Goal: Task Accomplishment & Management: Use online tool/utility

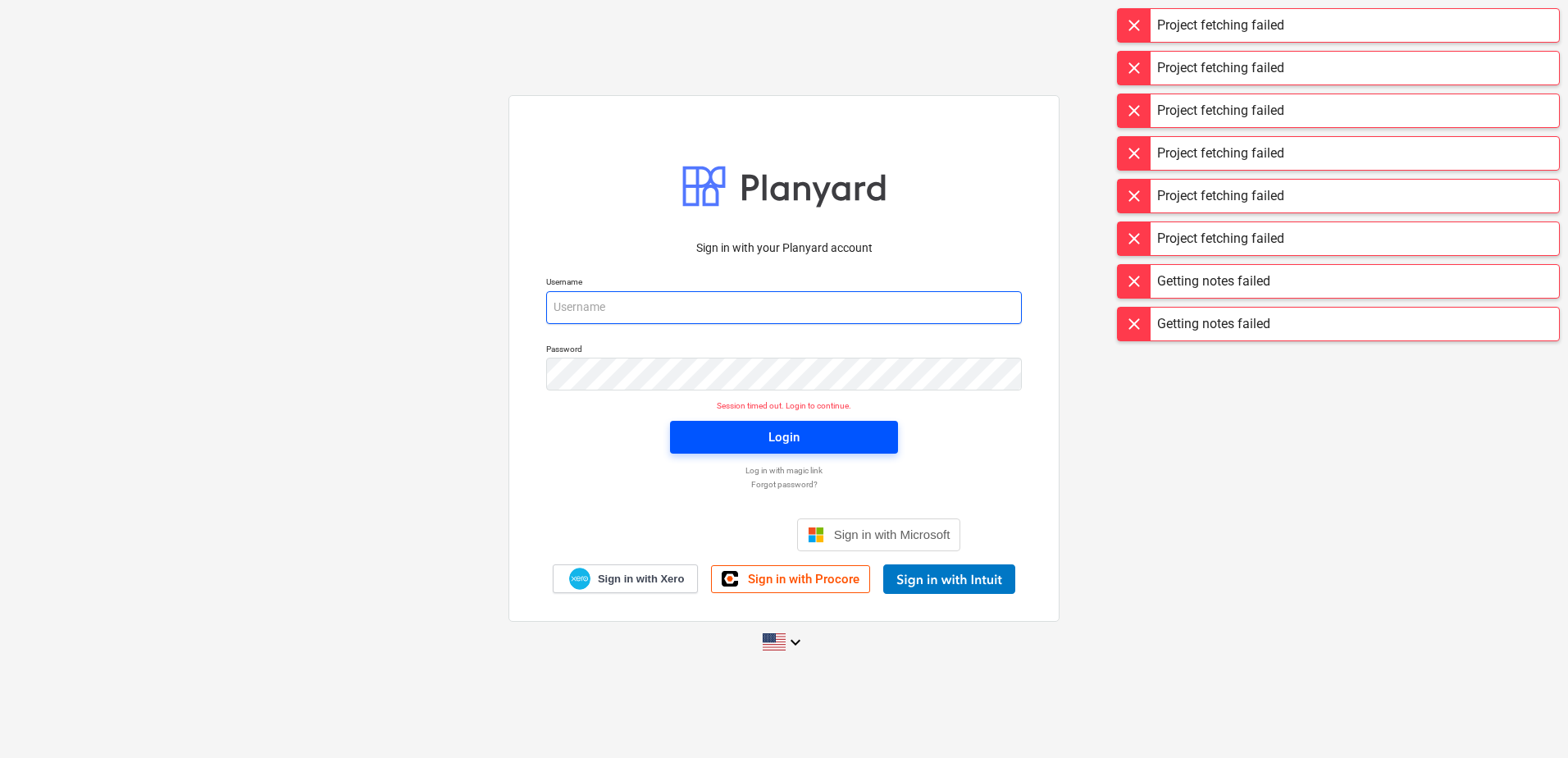
type input "[PERSON_NAME][EMAIL_ADDRESS][PERSON_NAME][DOMAIN_NAME]"
click at [787, 446] on div "Login" at bounding box center [784, 437] width 31 height 22
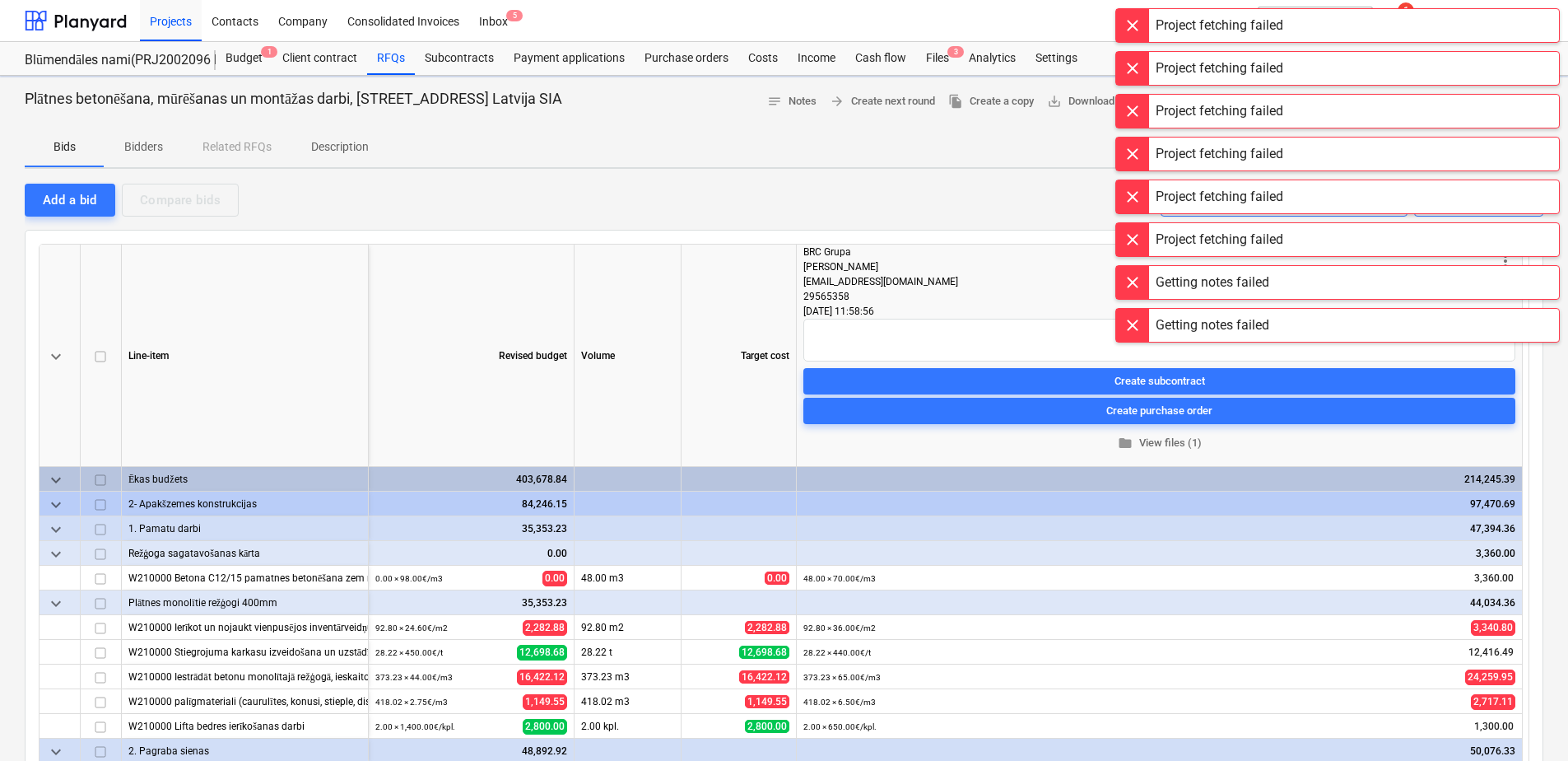
click at [617, 207] on div "Add a bid Compare bids Visible bids 1/1 Configure view" at bounding box center [784, 199] width 1519 height 34
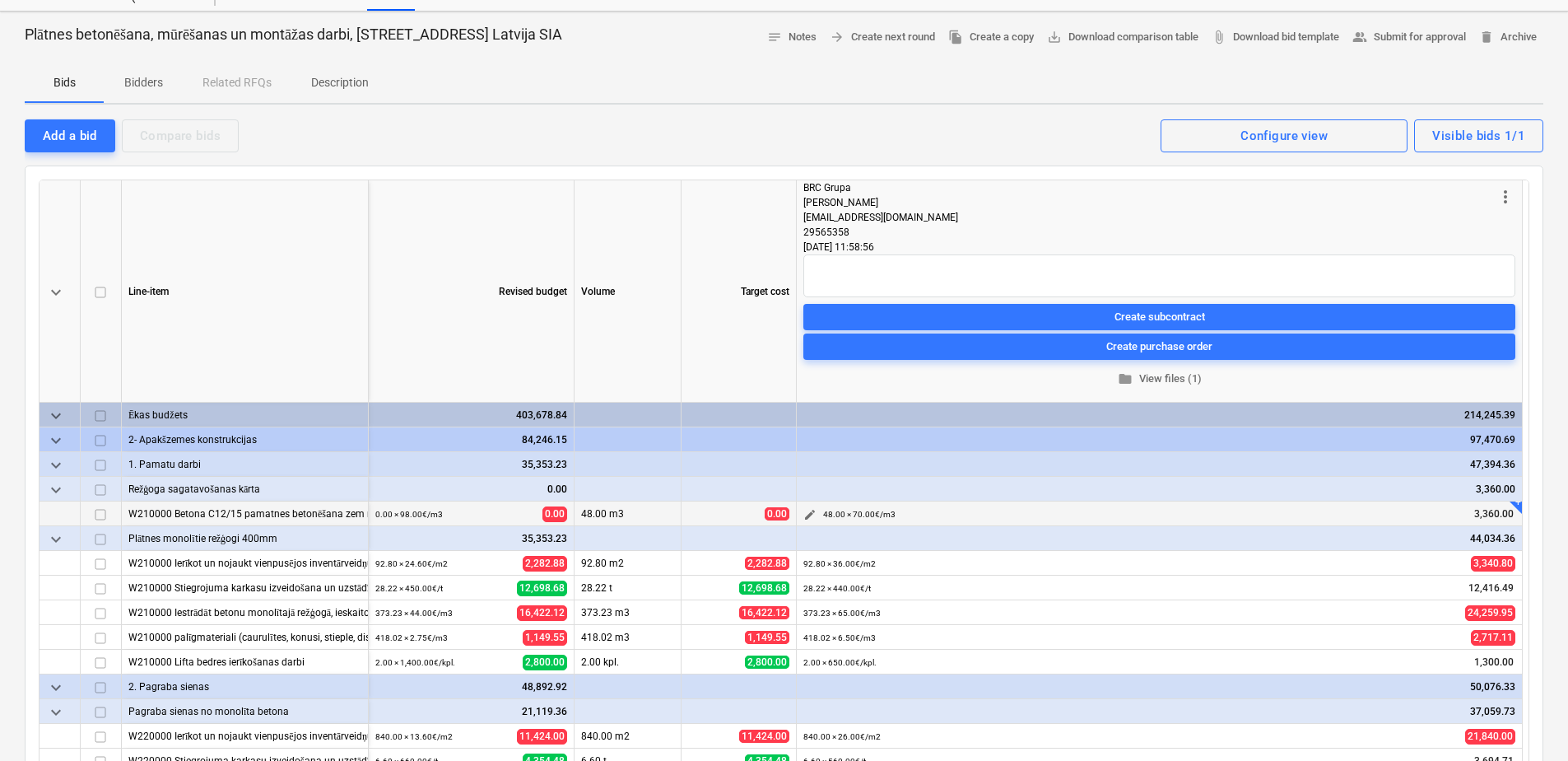
scroll to position [228, 0]
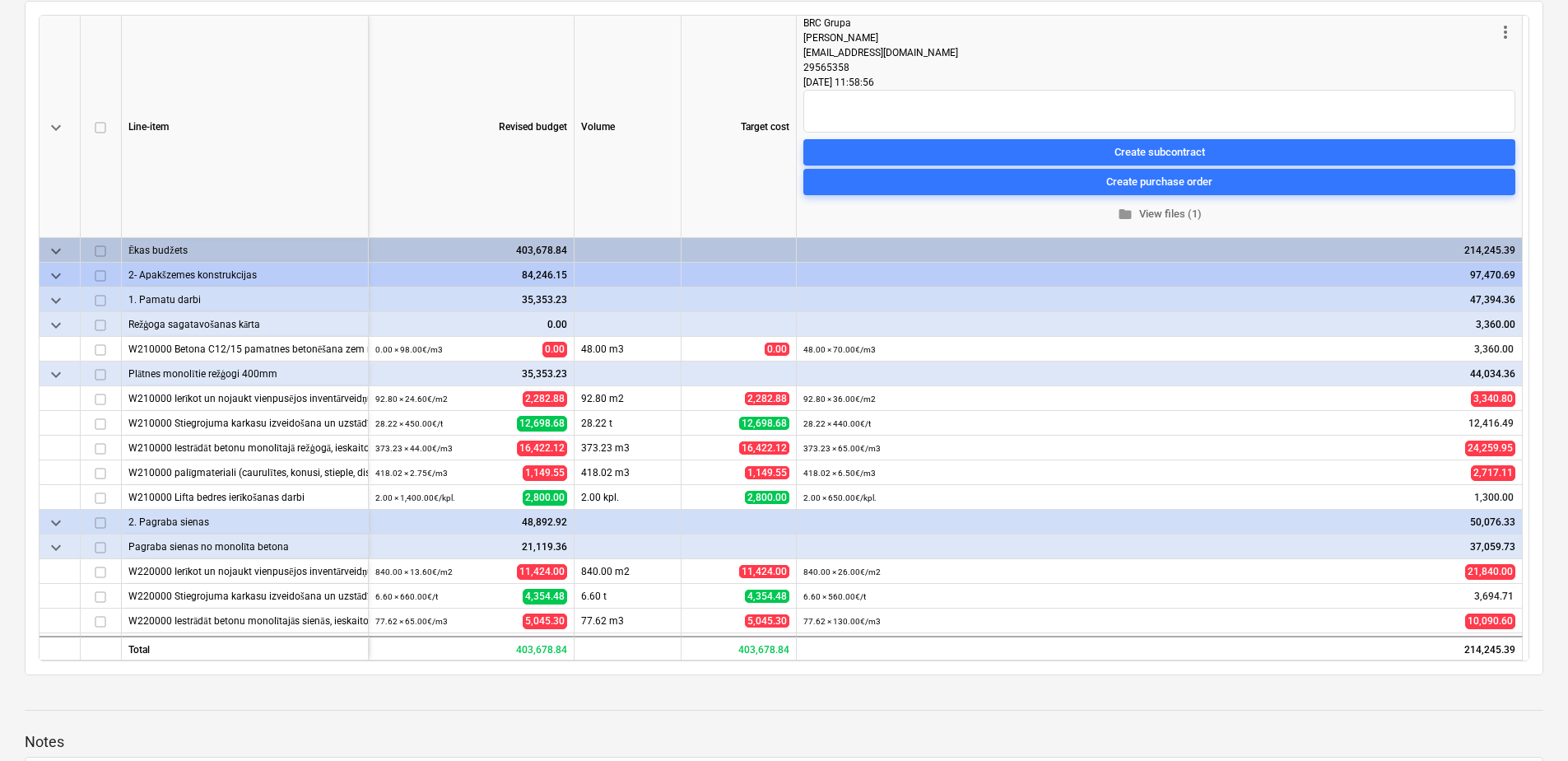
click at [55, 521] on span "keyboard_arrow_down" at bounding box center [56, 522] width 20 height 20
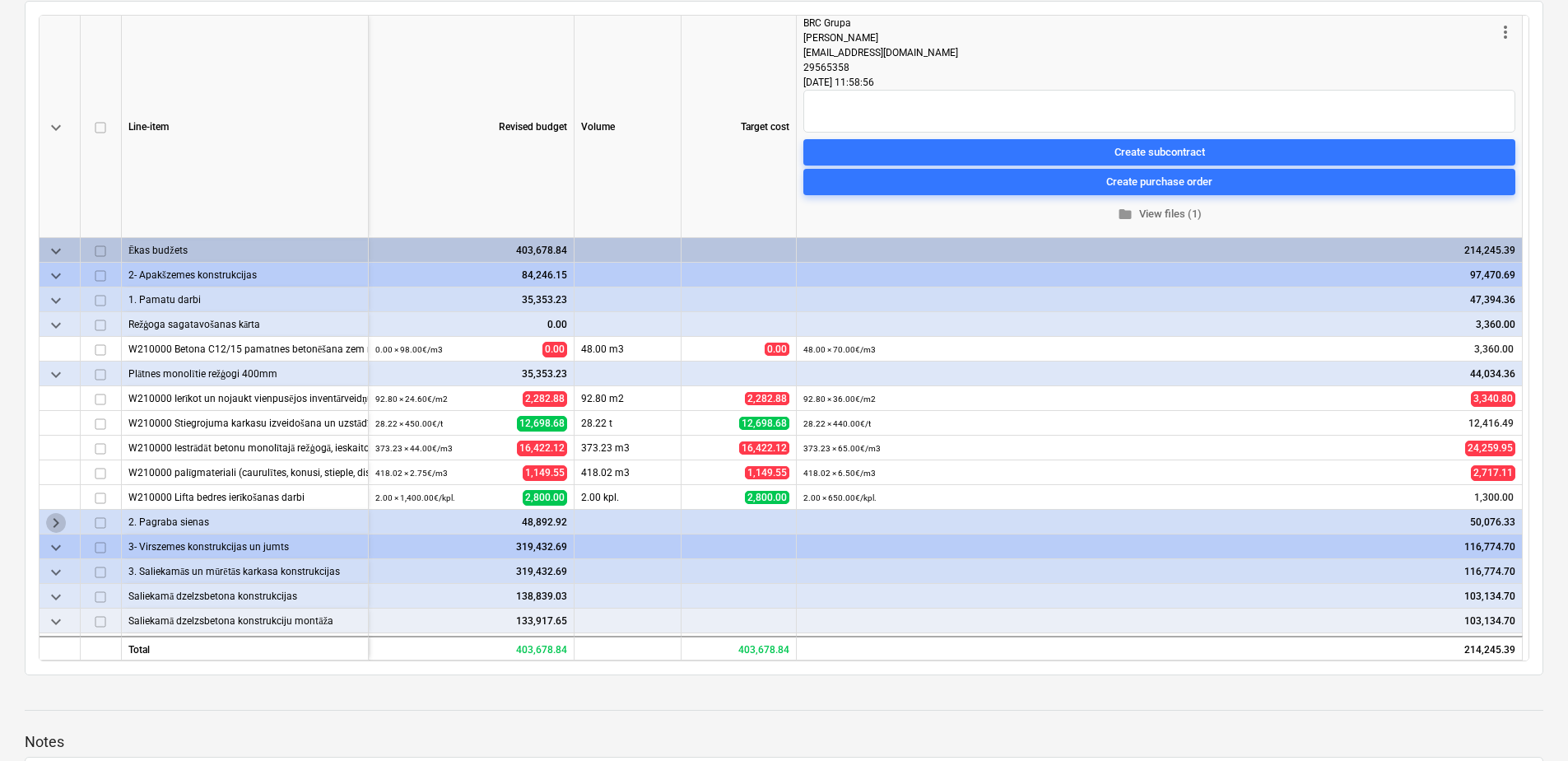
click at [55, 521] on span "keyboard_arrow_right" at bounding box center [56, 522] width 20 height 20
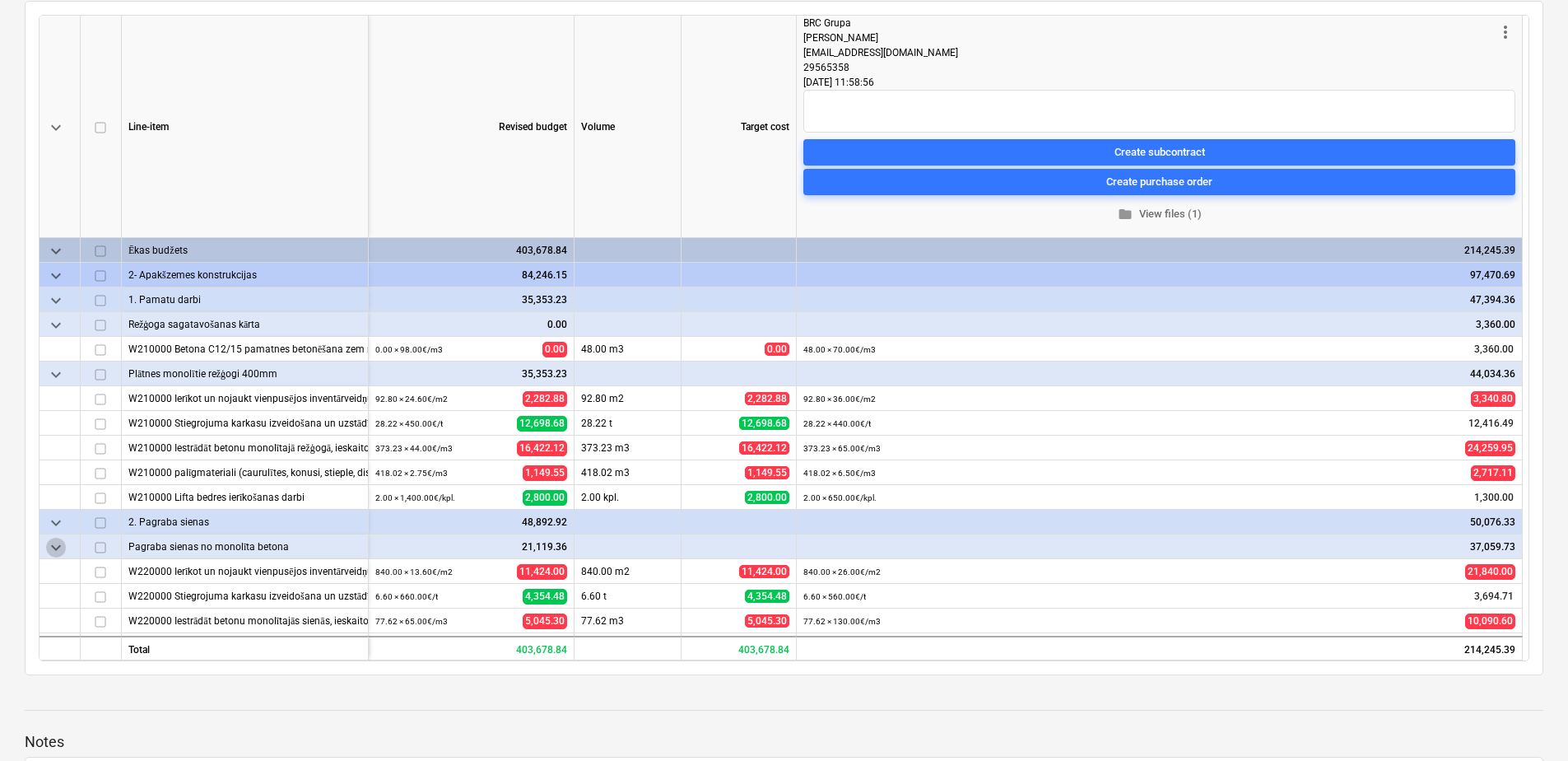
click at [53, 545] on span "keyboard_arrow_down" at bounding box center [56, 547] width 20 height 20
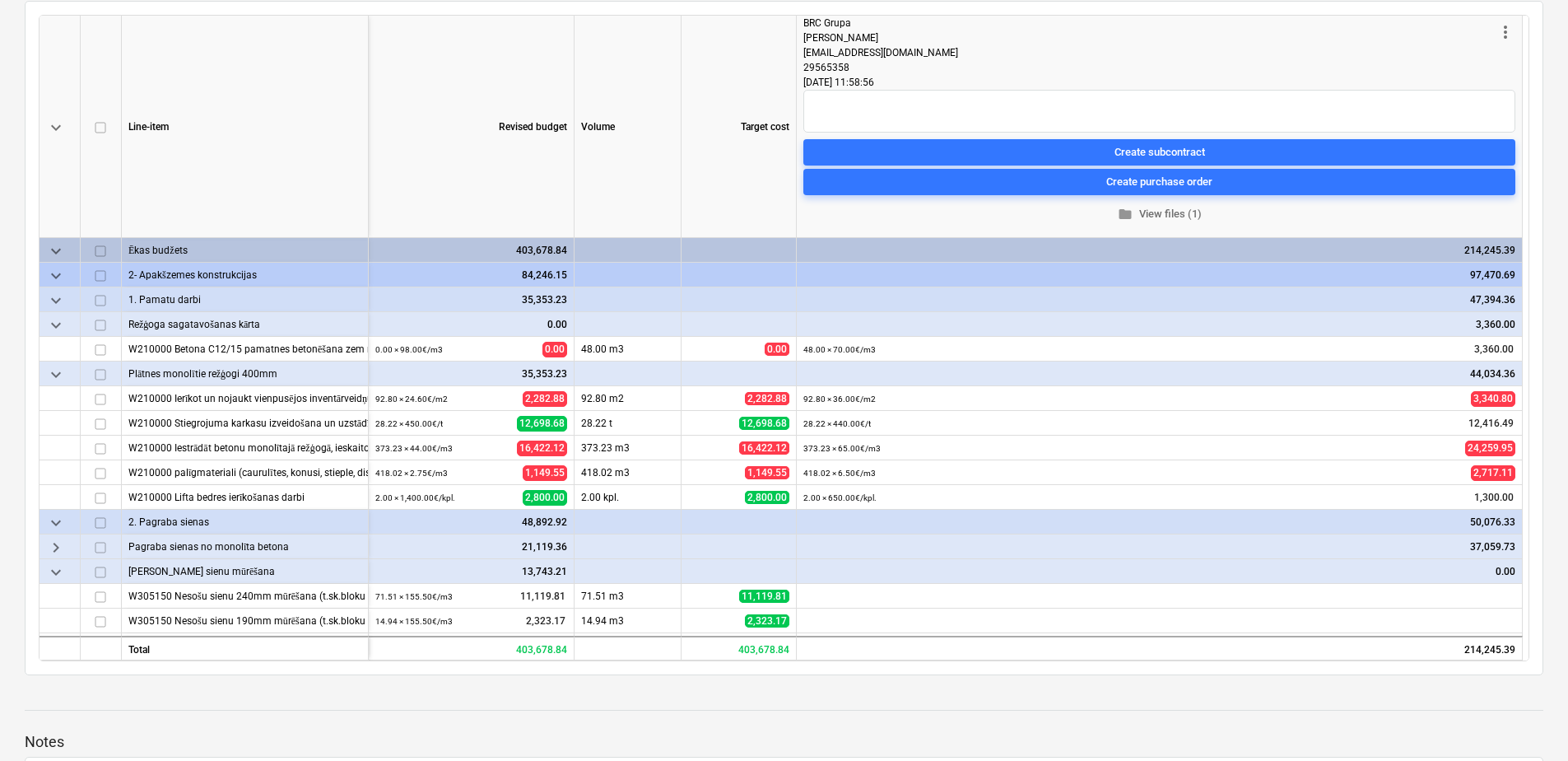
click at [53, 545] on span "keyboard_arrow_right" at bounding box center [56, 547] width 20 height 20
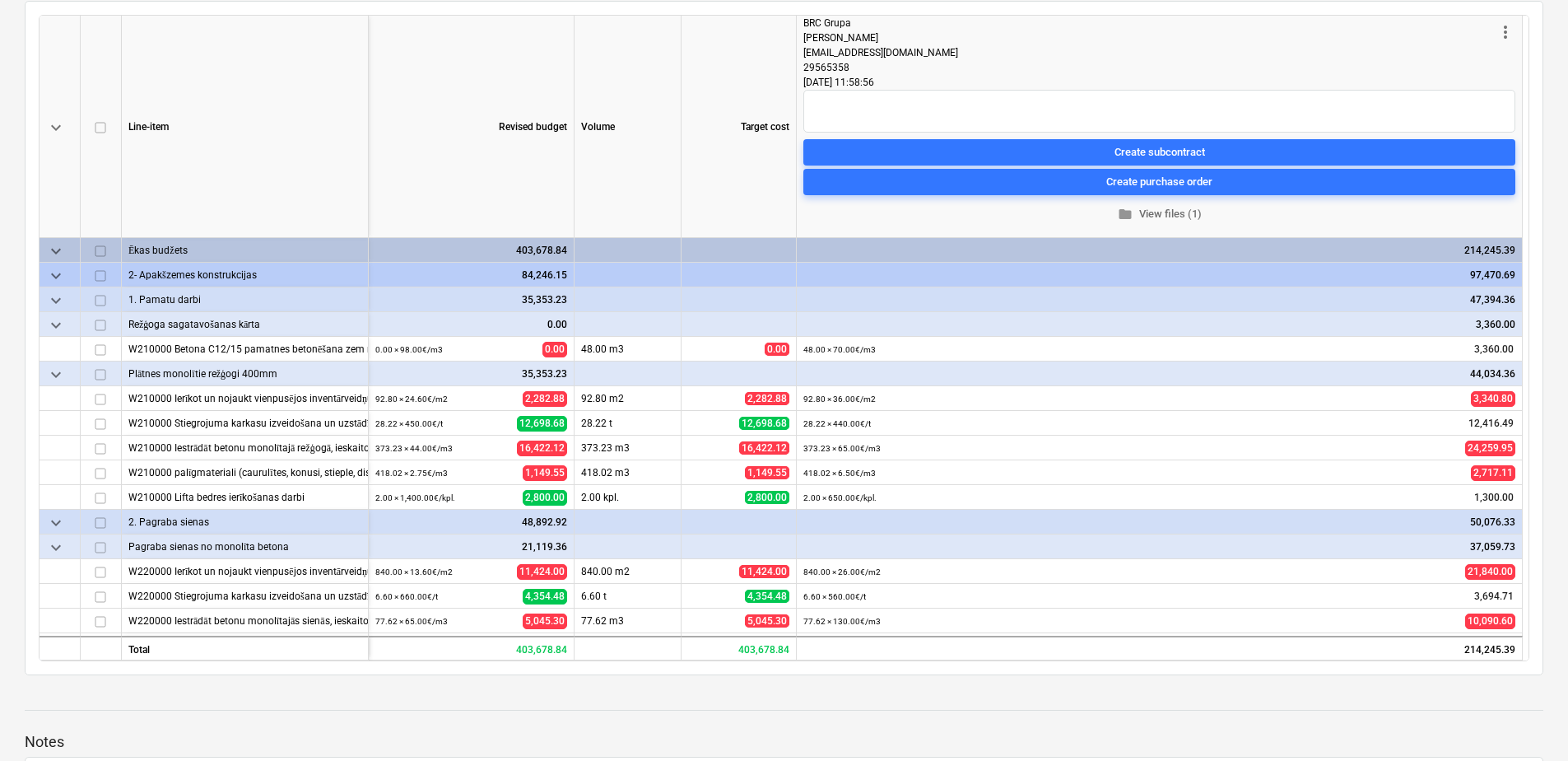
click at [53, 545] on span "keyboard_arrow_down" at bounding box center [56, 547] width 20 height 20
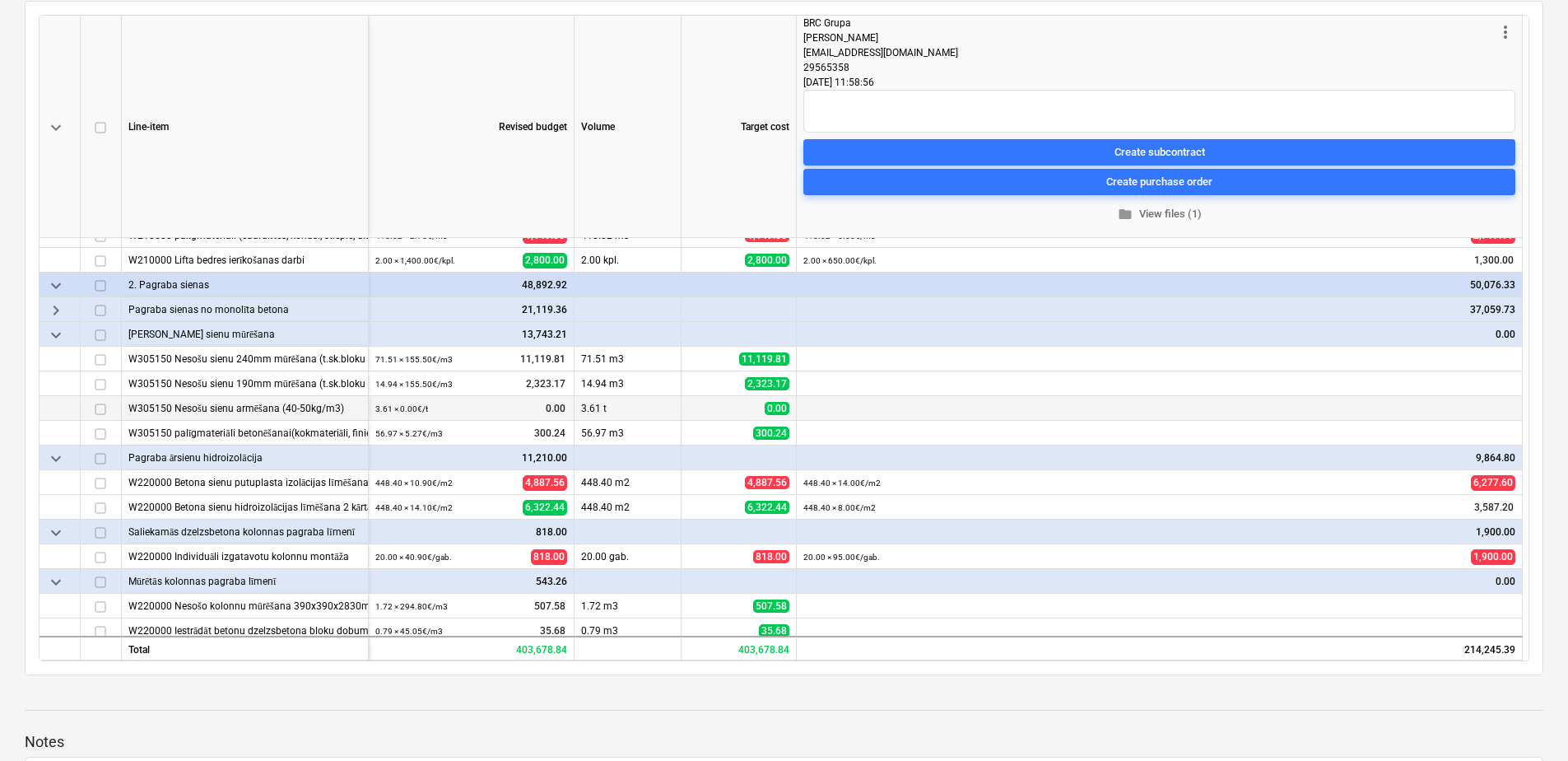
scroll to position [247, 0]
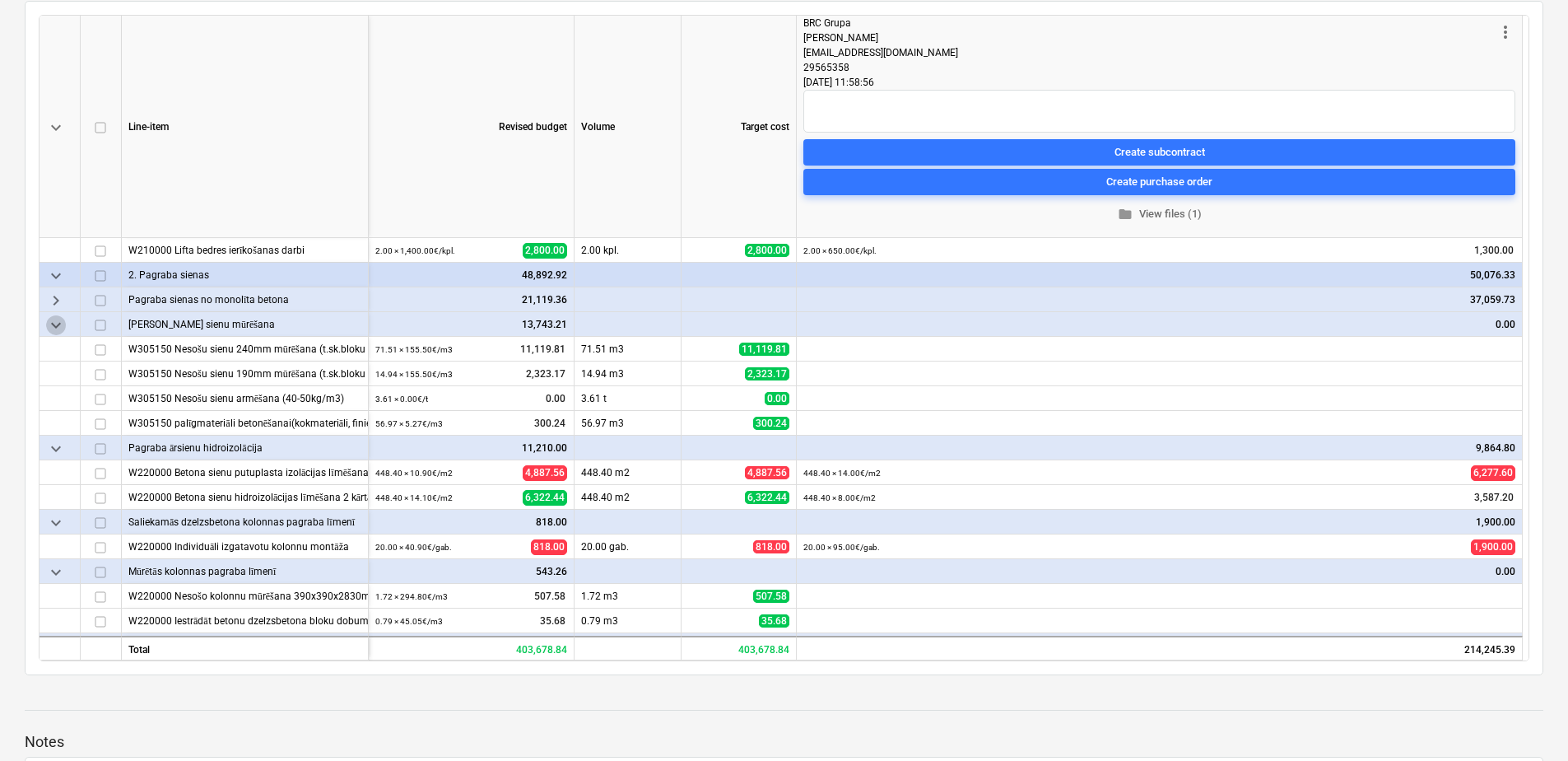
click at [57, 323] on span "keyboard_arrow_down" at bounding box center [56, 325] width 20 height 20
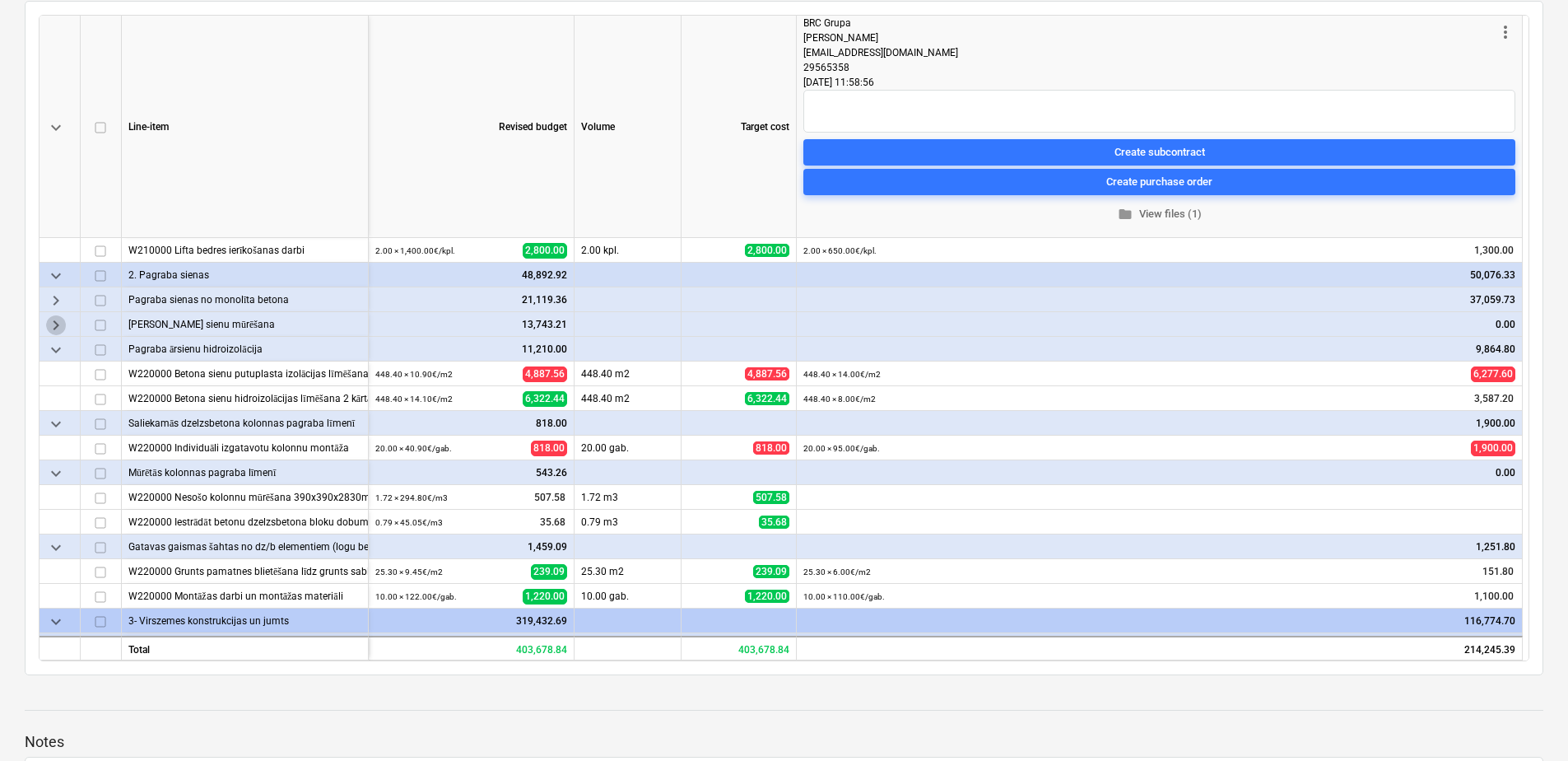
click at [57, 328] on span "keyboard_arrow_right" at bounding box center [56, 325] width 20 height 20
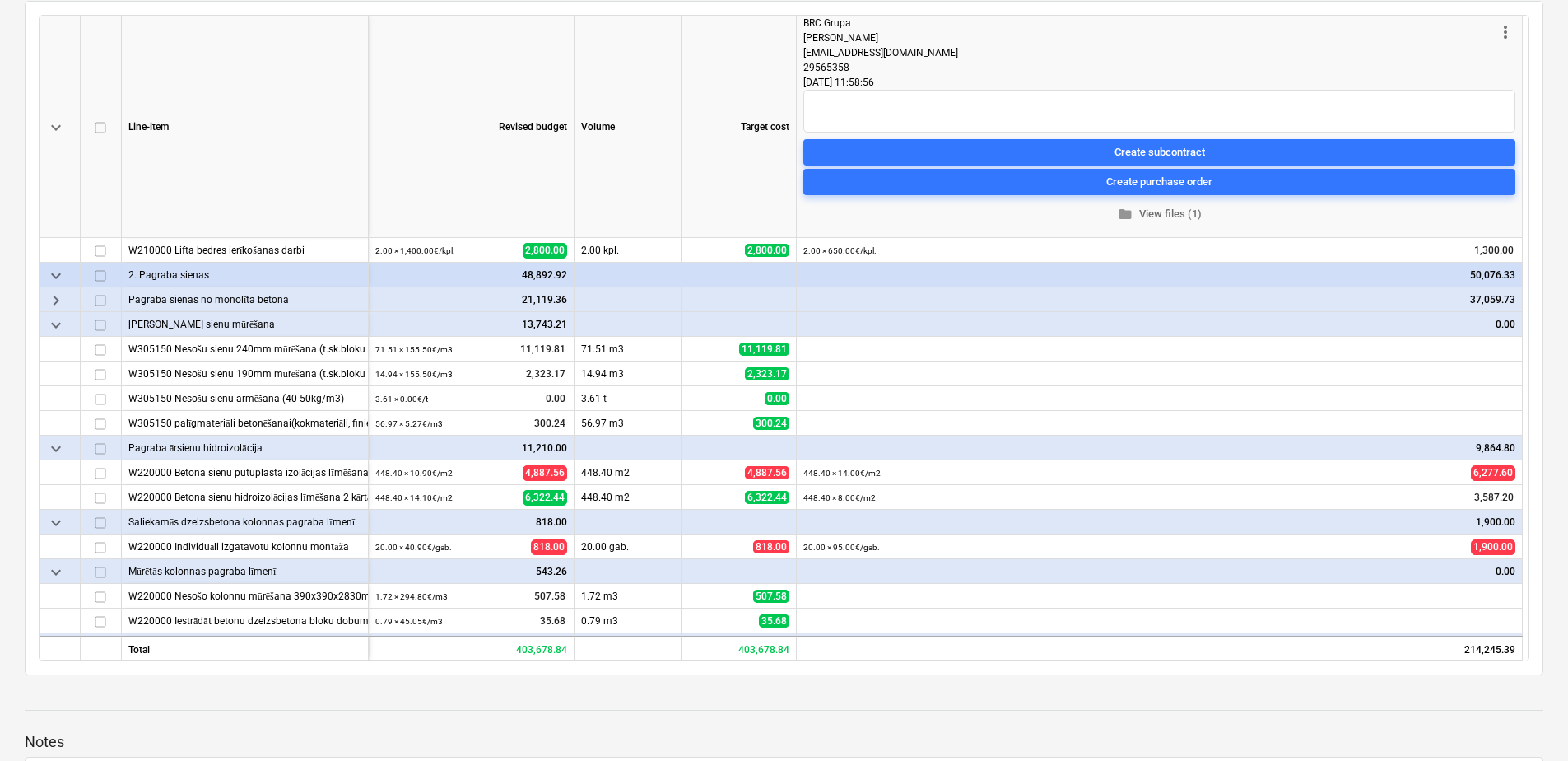
click at [61, 324] on span "keyboard_arrow_down" at bounding box center [56, 325] width 20 height 20
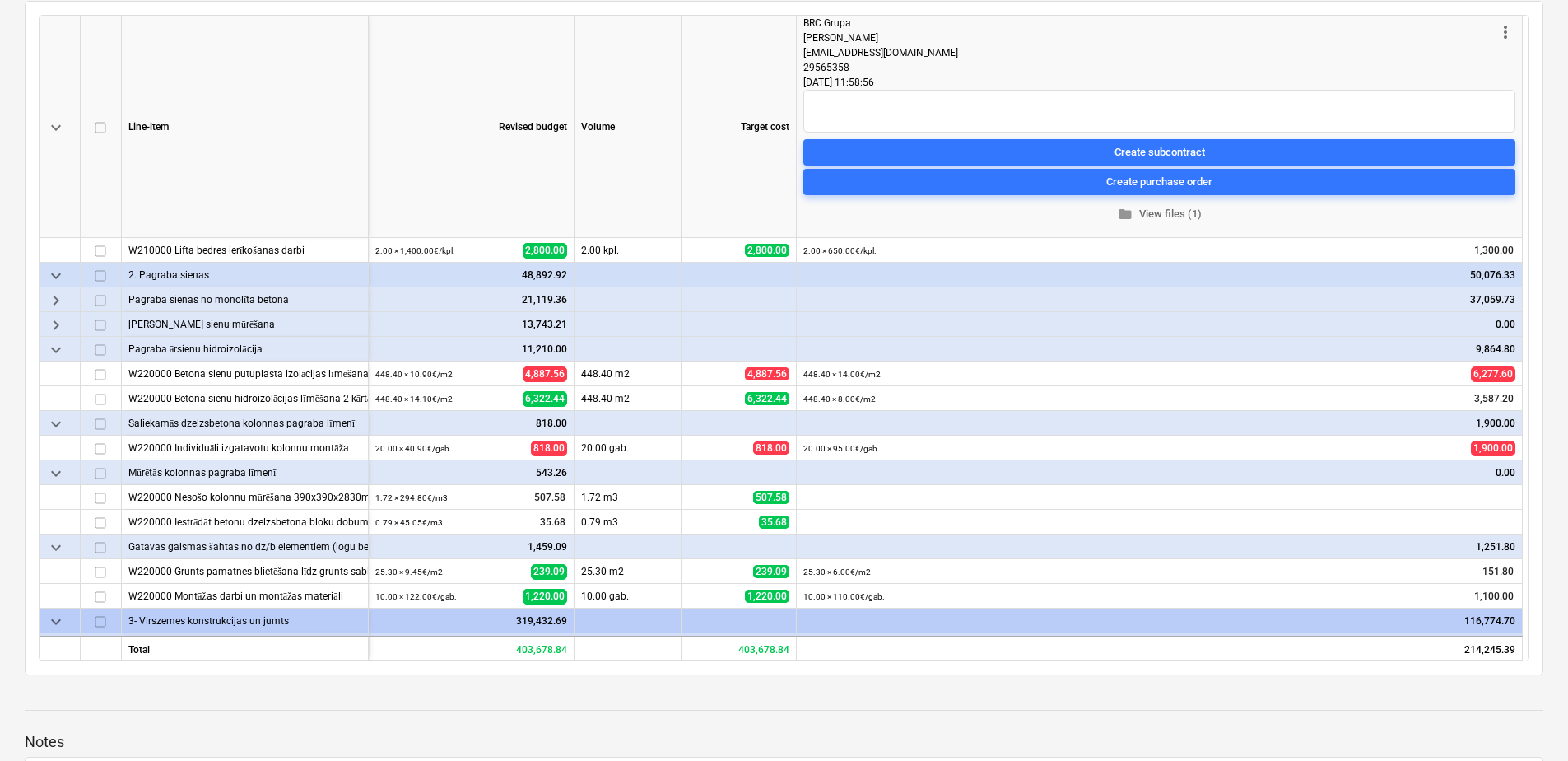
click at [61, 324] on span "keyboard_arrow_right" at bounding box center [56, 325] width 20 height 20
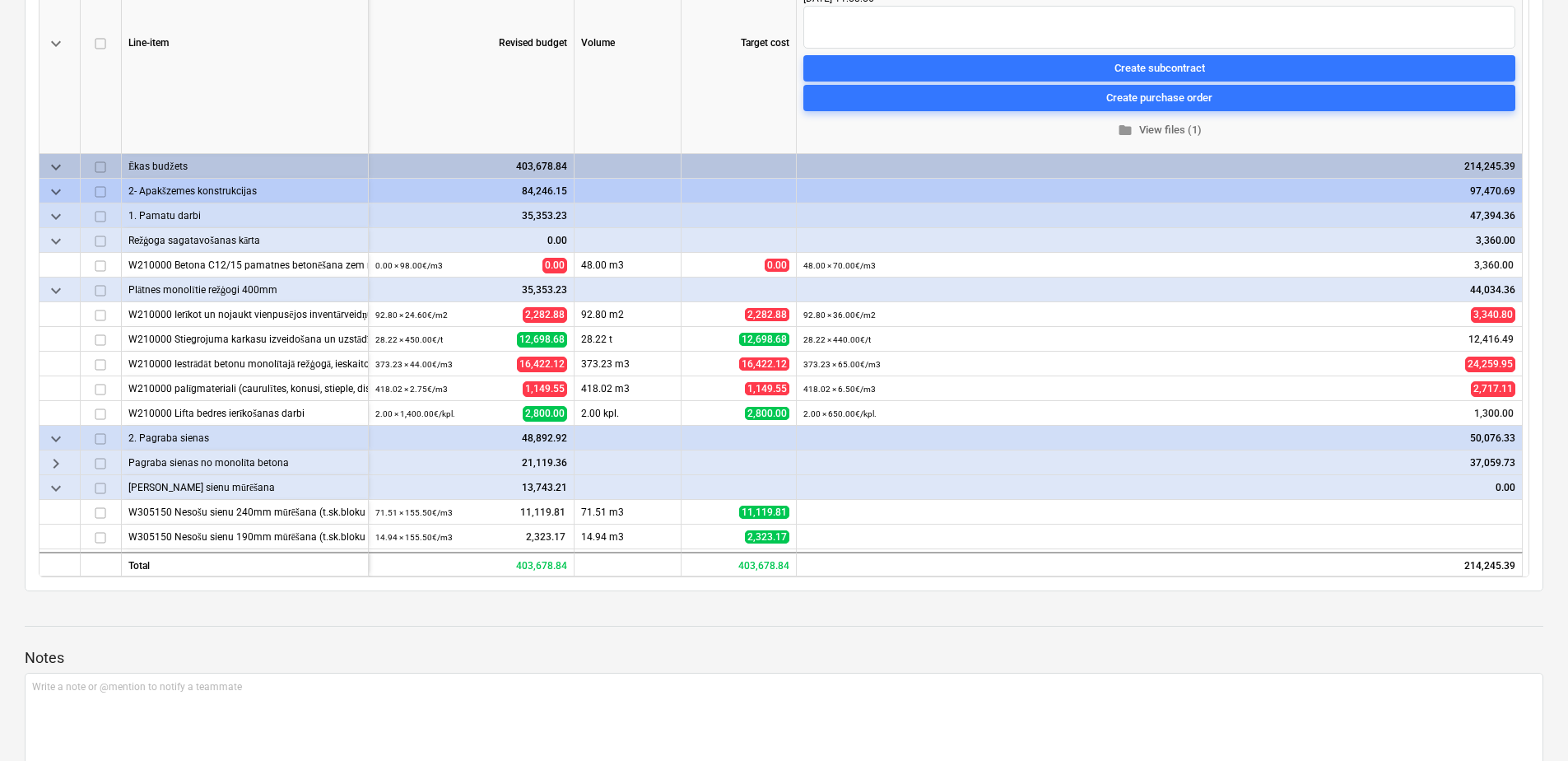
scroll to position [82, 0]
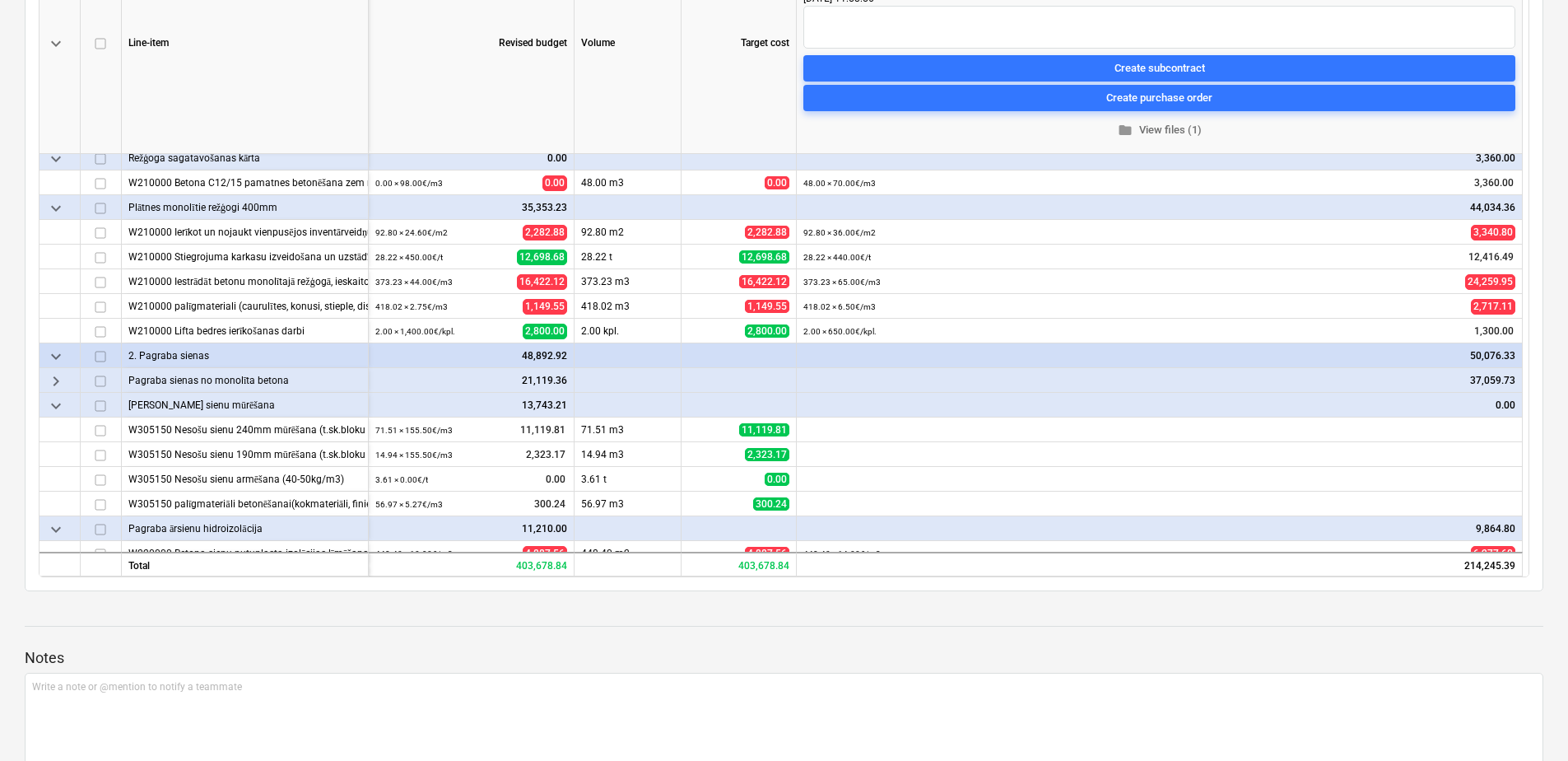
click at [62, 380] on span "keyboard_arrow_right" at bounding box center [56, 381] width 20 height 20
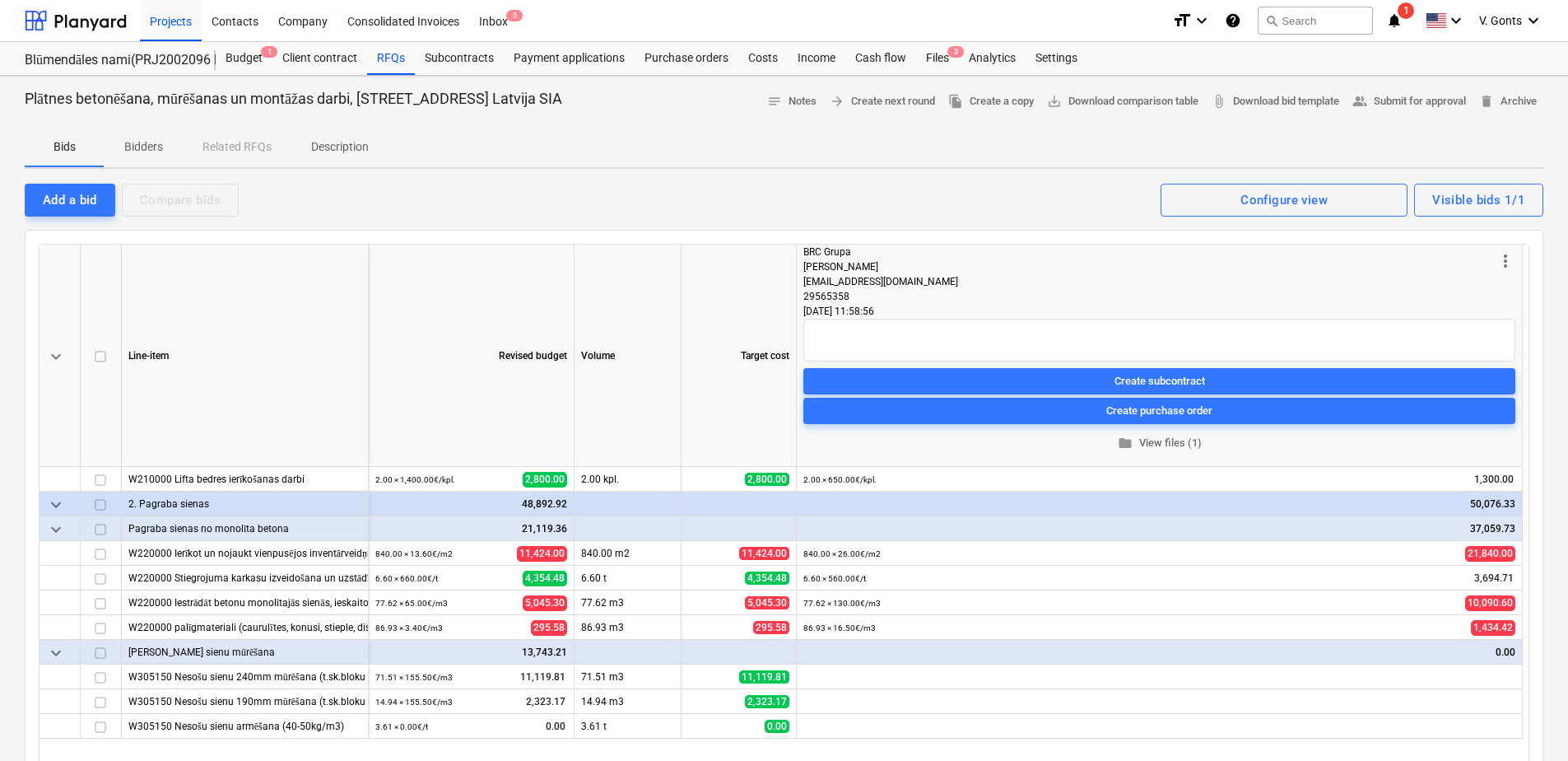
scroll to position [0, 0]
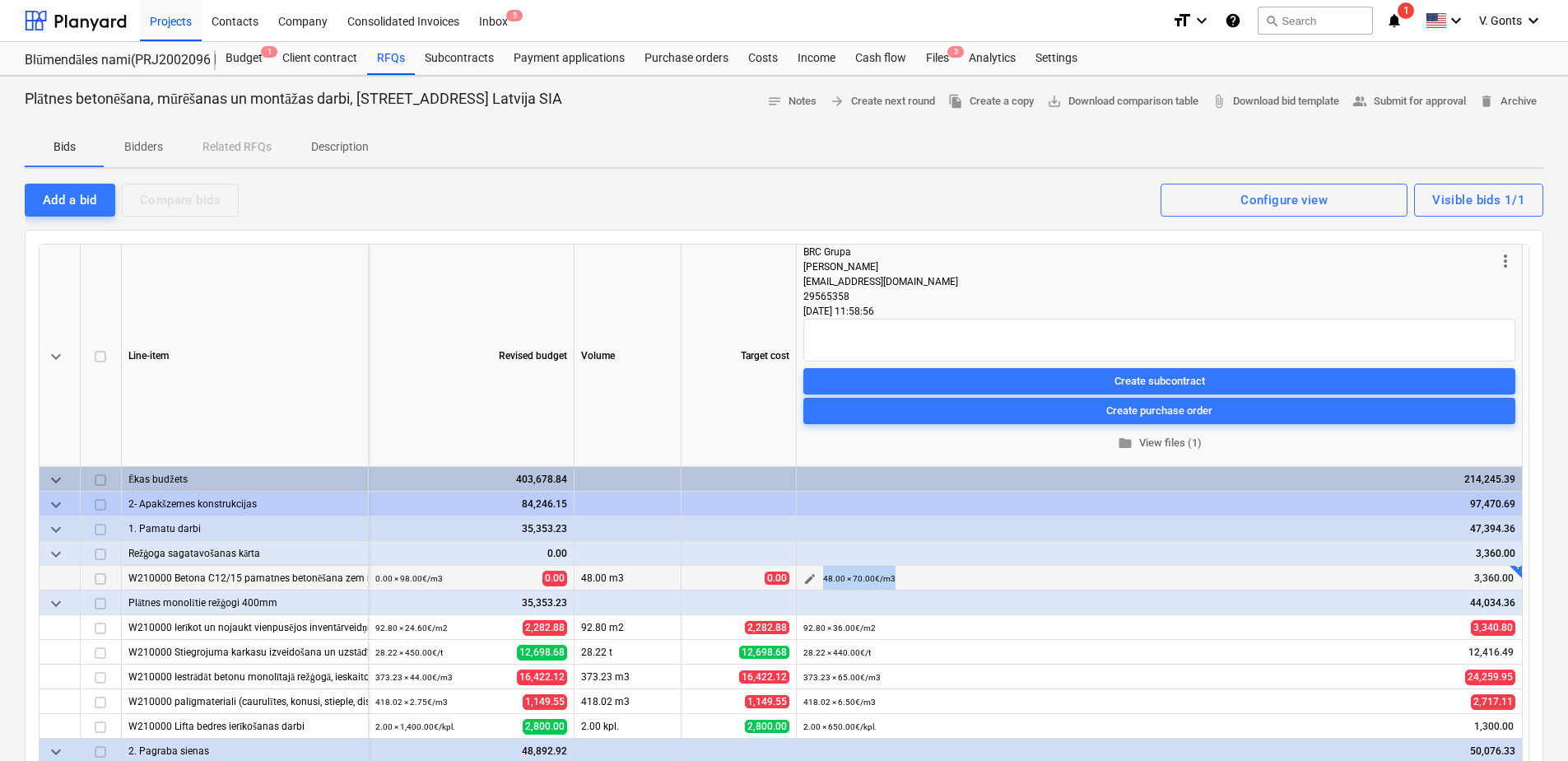
drag, startPoint x: 910, startPoint y: 578, endPoint x: 823, endPoint y: 580, distance: 87.0
click at [823, 580] on div "48.00 × 70.00€ / m3 3,360.00" at bounding box center [1169, 578] width 693 height 26
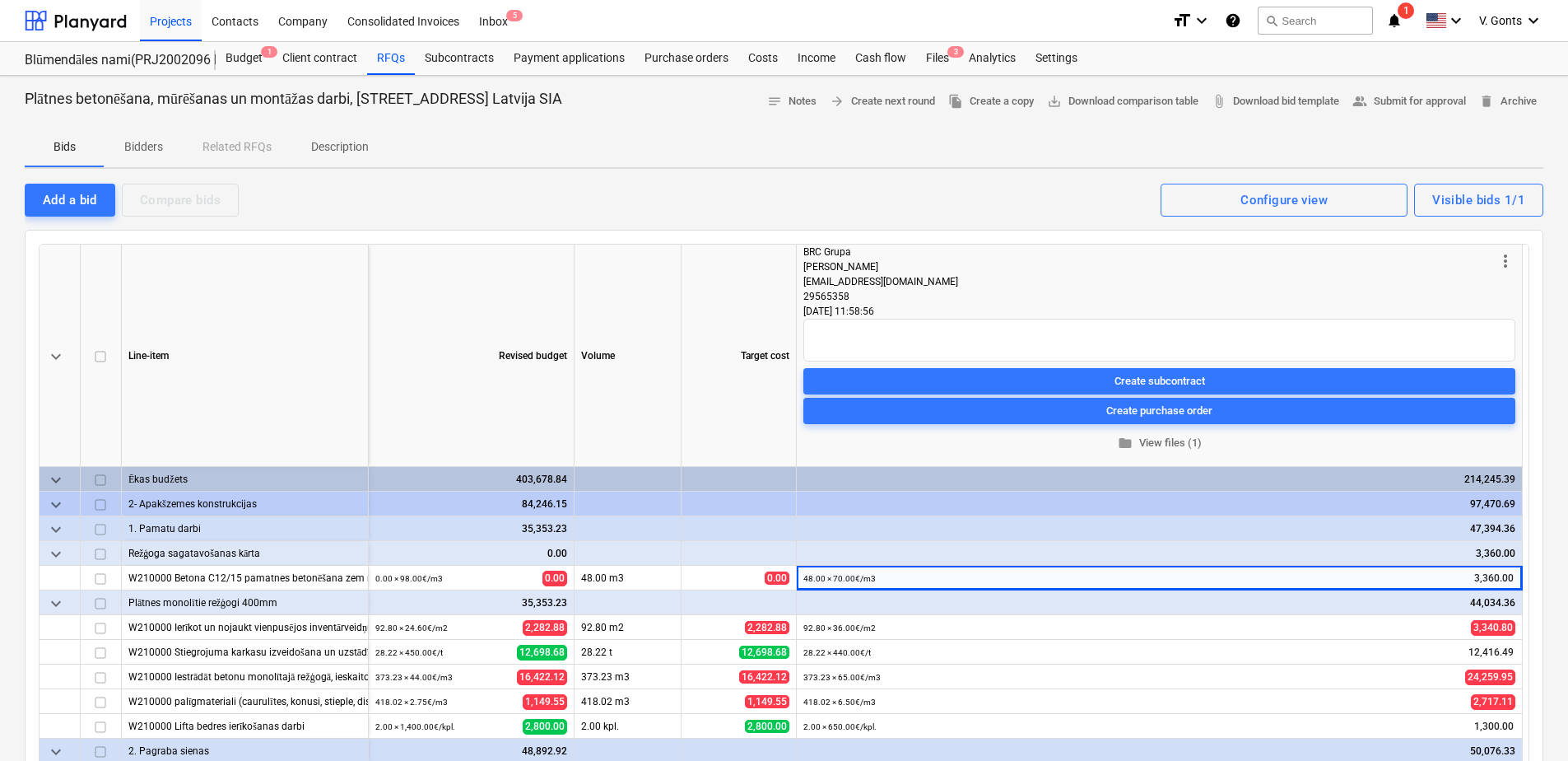
drag, startPoint x: 823, startPoint y: 580, endPoint x: 1045, endPoint y: 469, distance: 248.2
click at [922, 634] on div "92.80 × 36.00€ / m2 3,340.80" at bounding box center [1159, 627] width 712 height 26
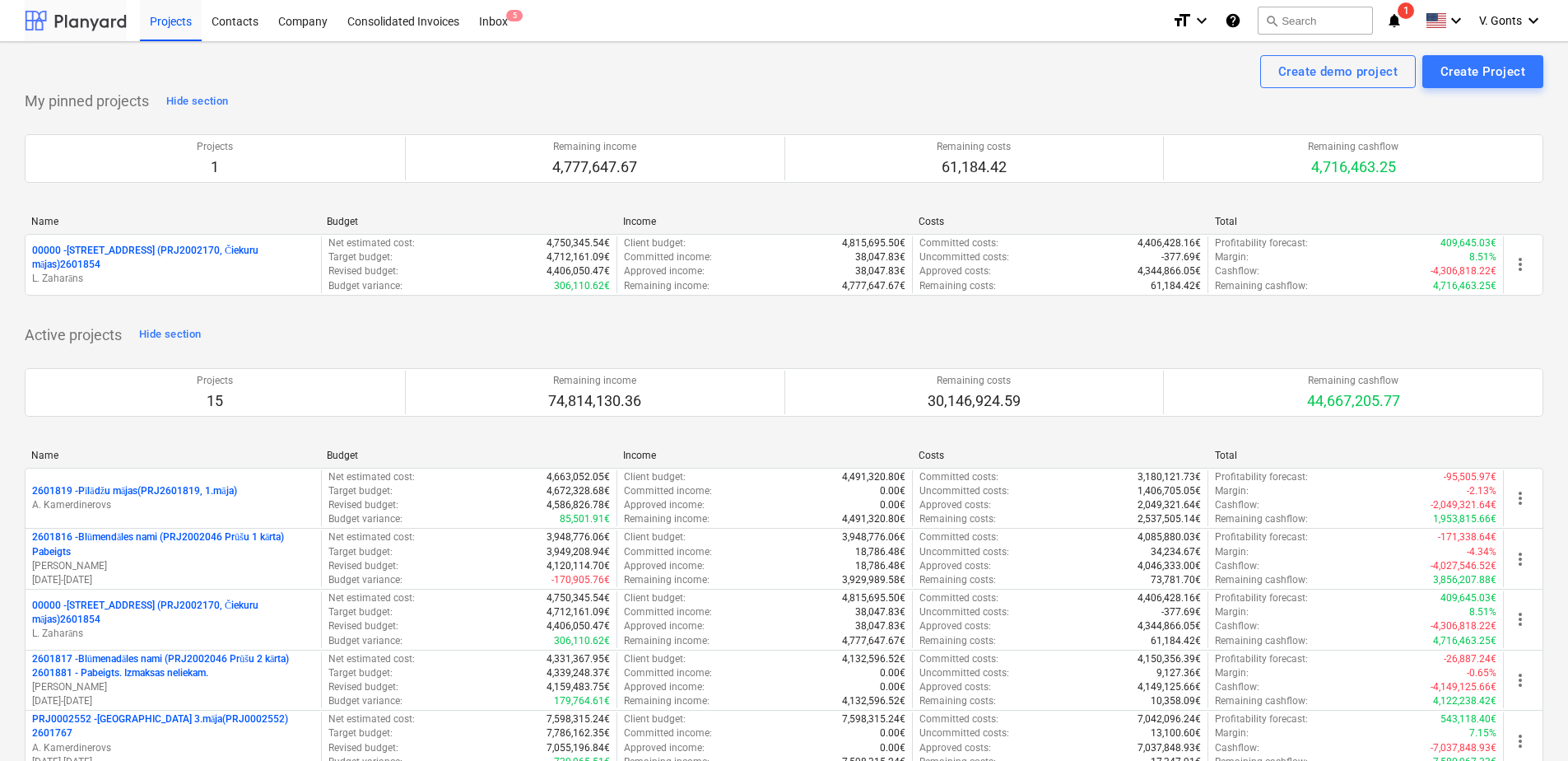
click at [92, 22] on div at bounding box center [76, 20] width 102 height 41
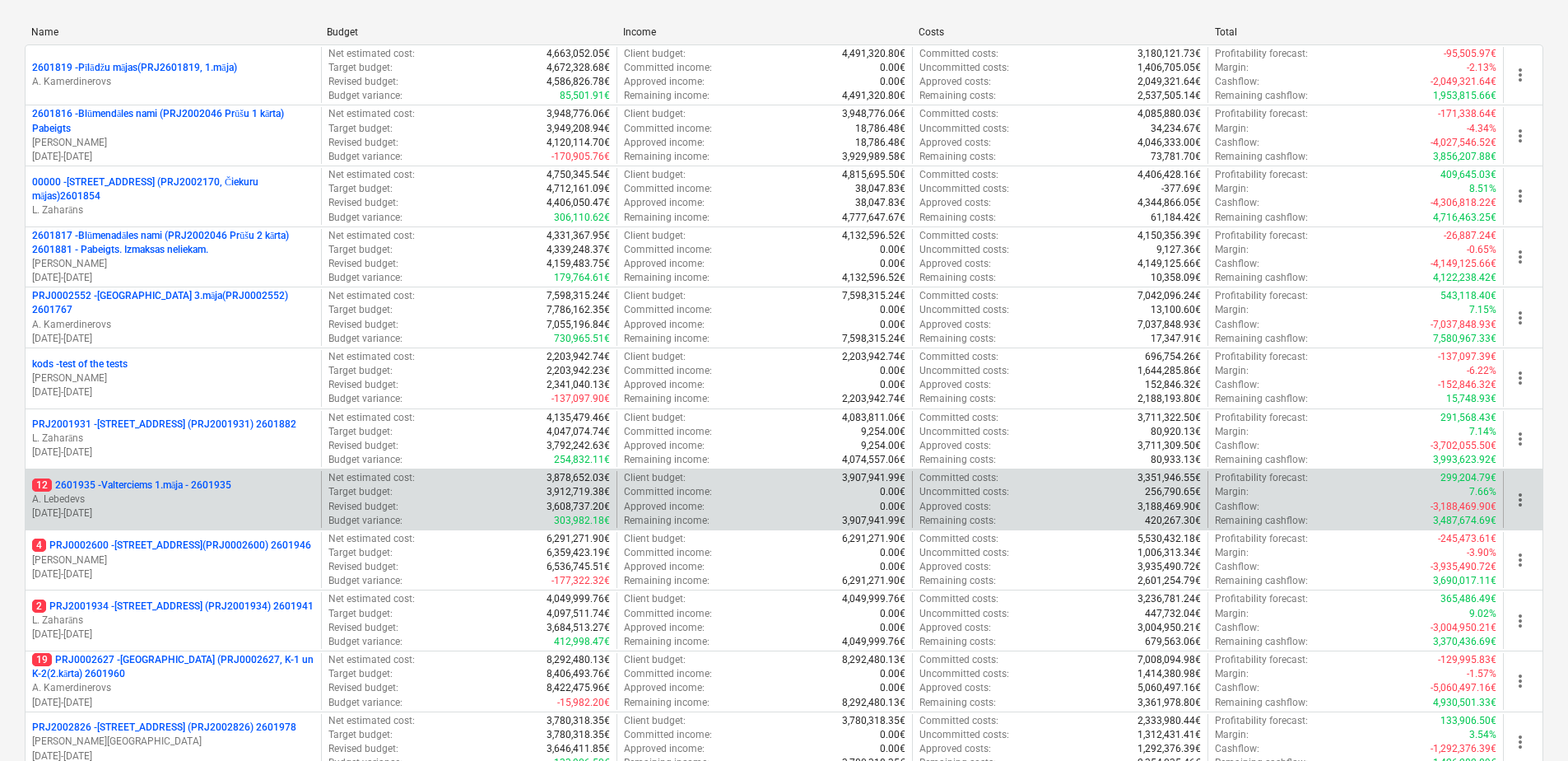
scroll to position [419, 0]
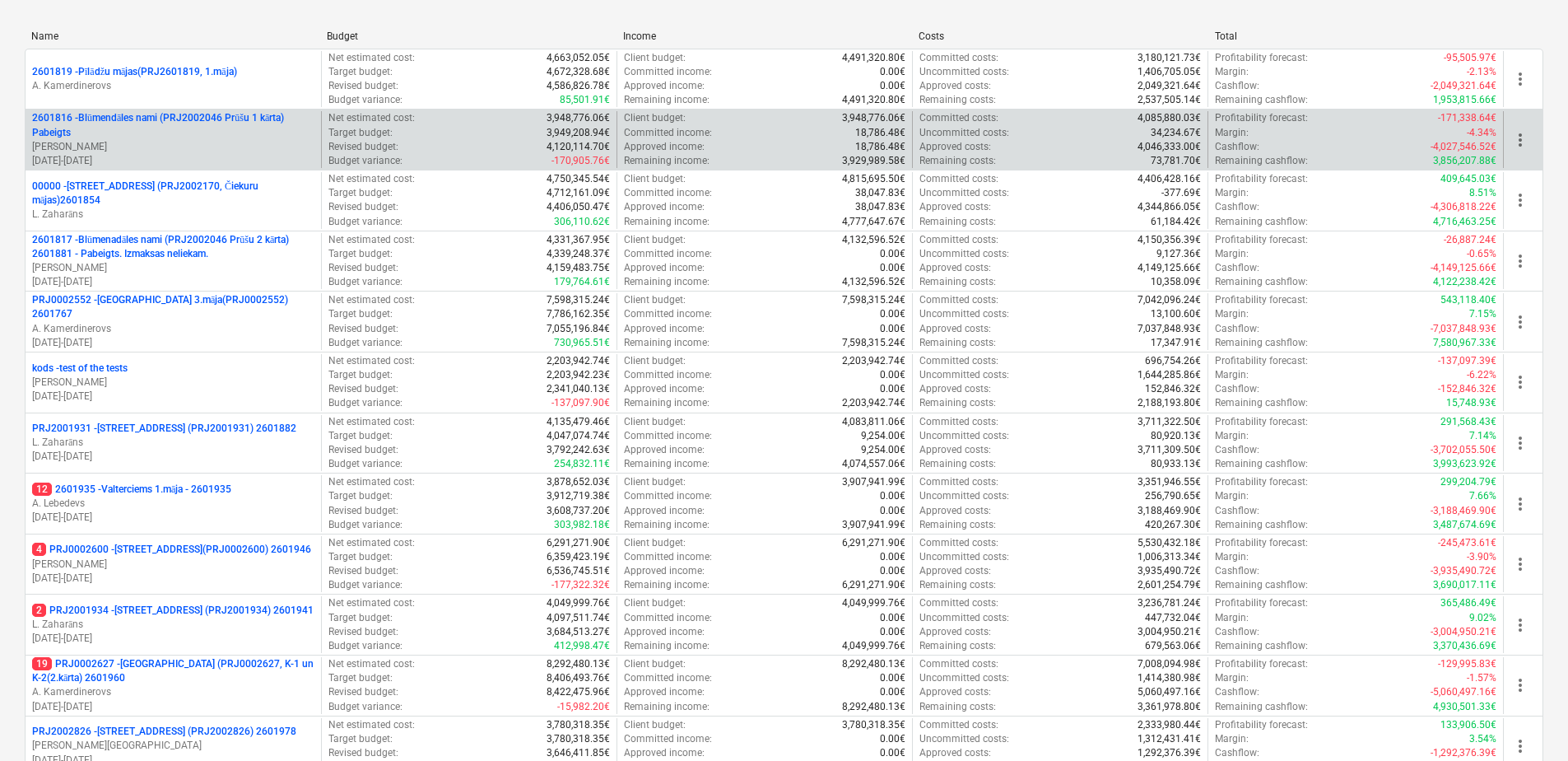
click at [245, 133] on p "2601816 - Blūmendāles nami (PRJ2002046 Prūšu 1 kārta) Pabeigts" at bounding box center [173, 125] width 282 height 28
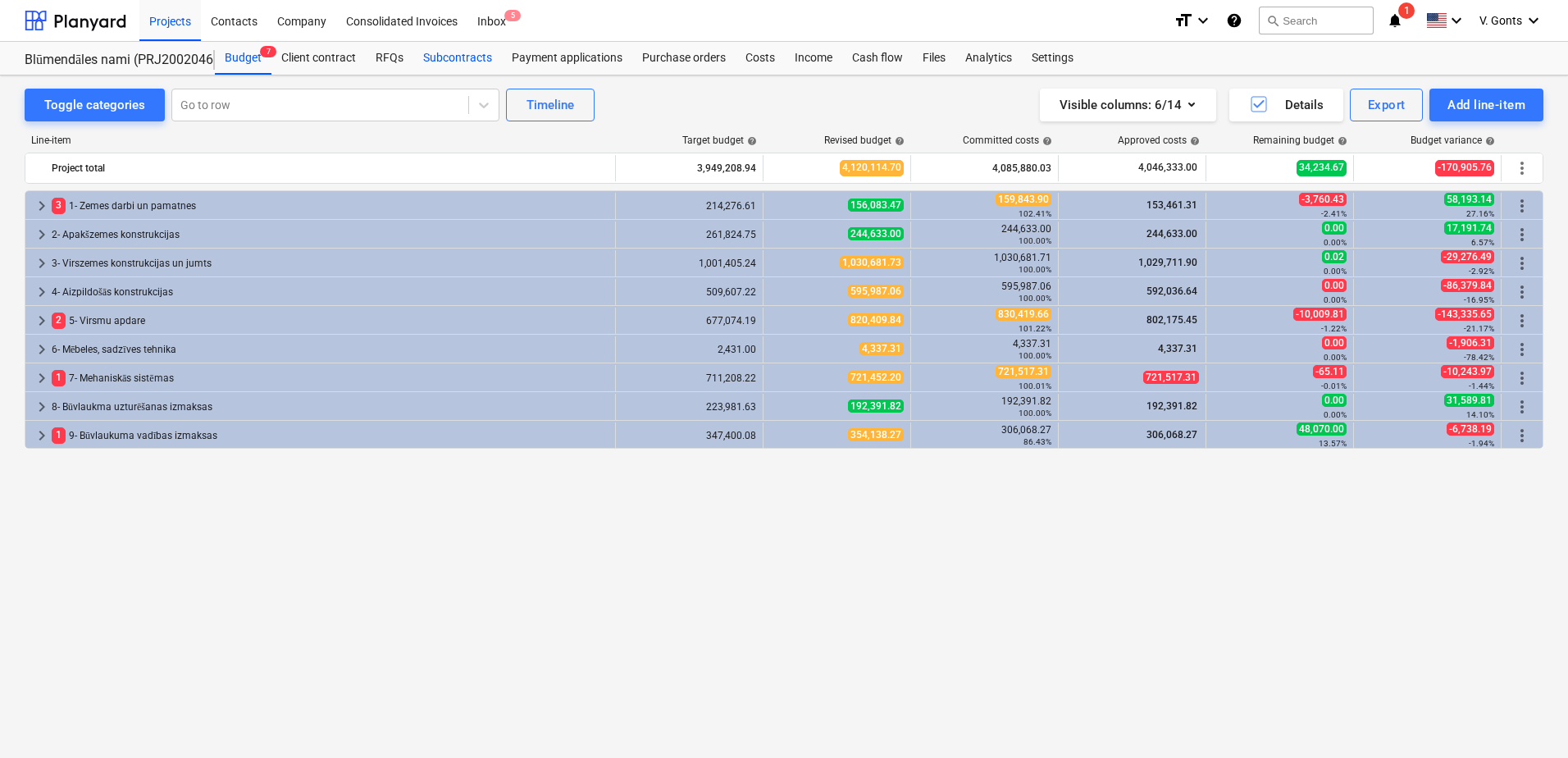
click at [449, 54] on div "Subcontracts" at bounding box center [458, 58] width 89 height 33
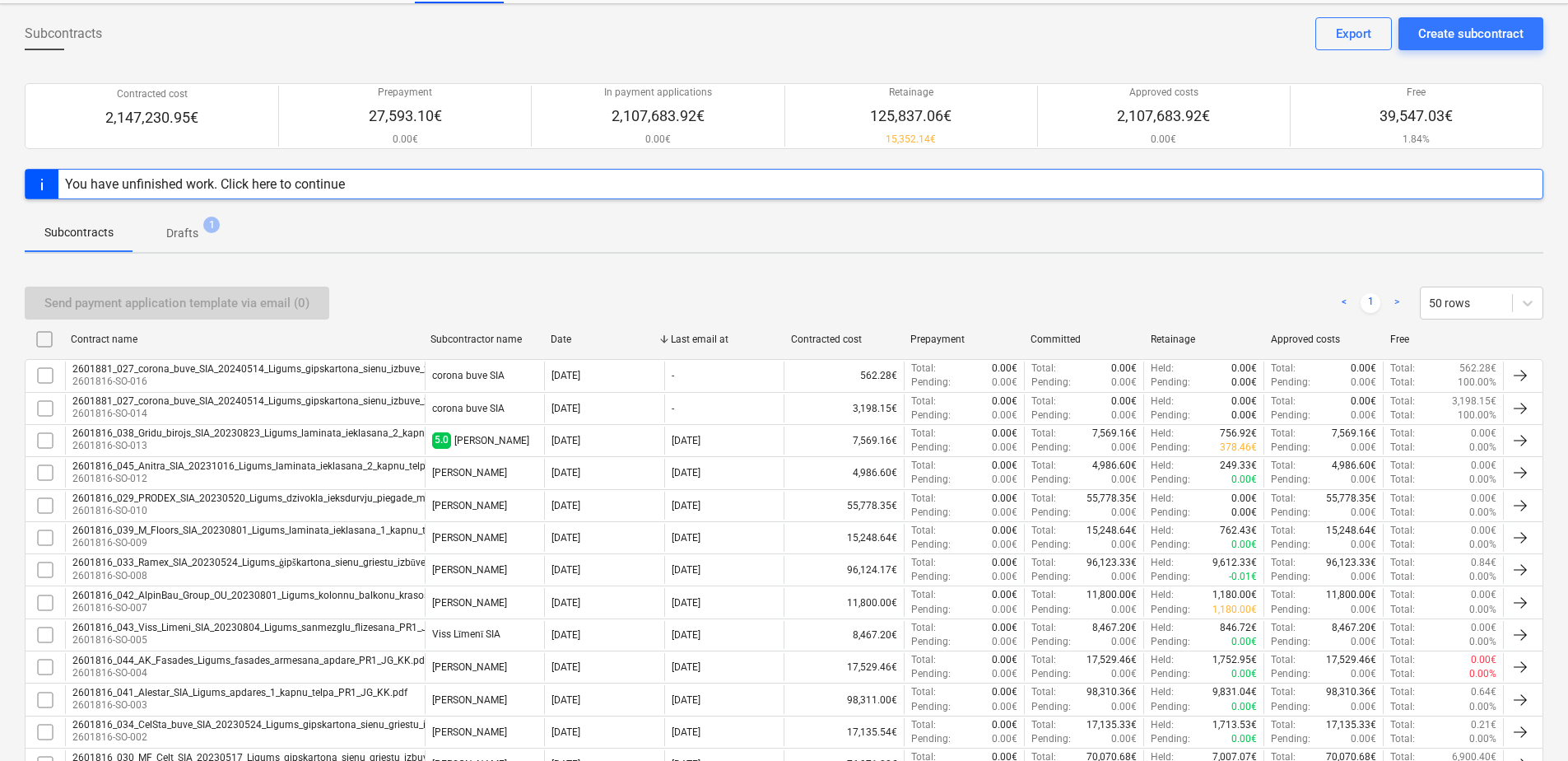
scroll to position [9, 0]
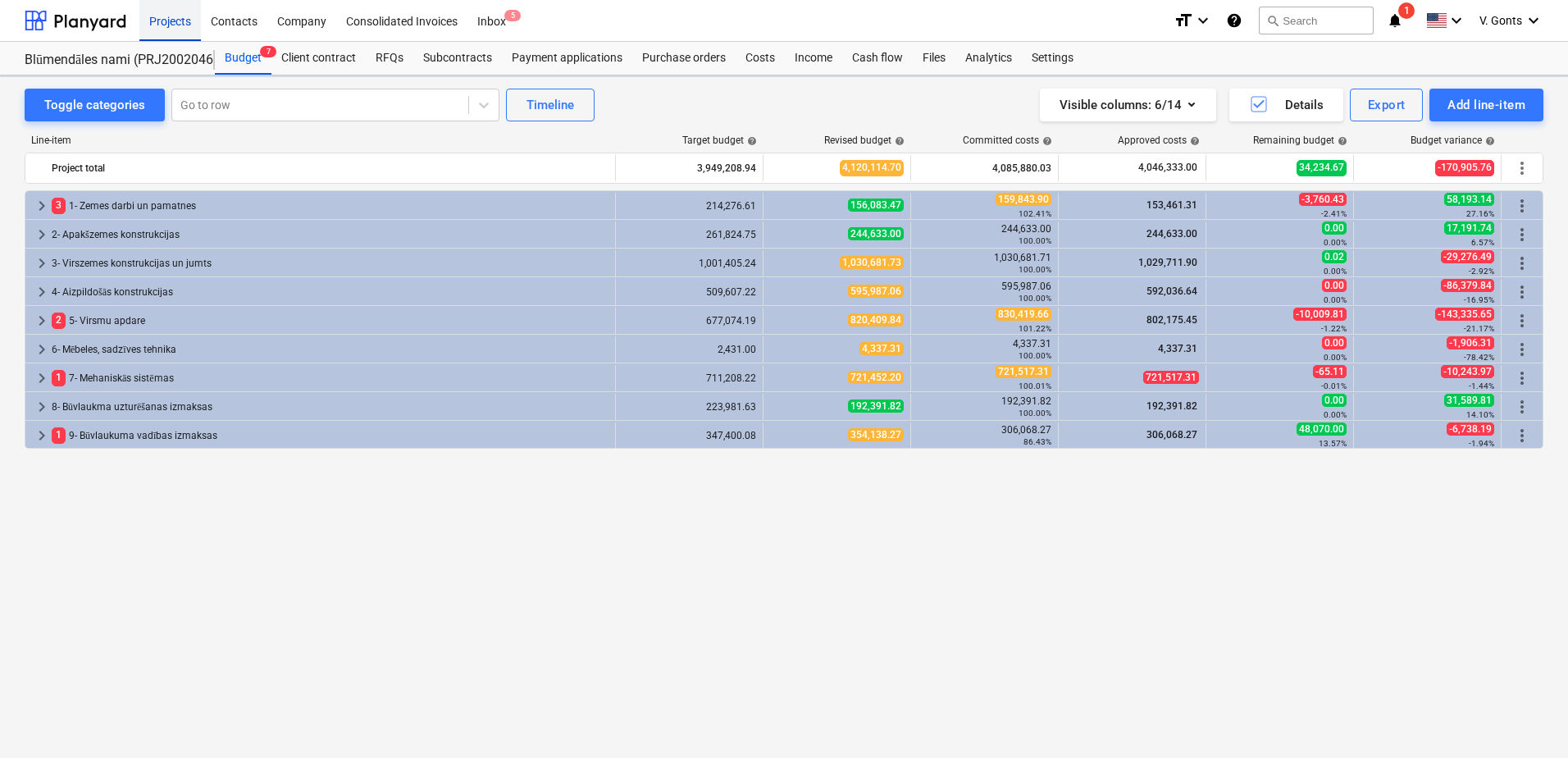
click at [173, 27] on div "Projects" at bounding box center [170, 20] width 61 height 42
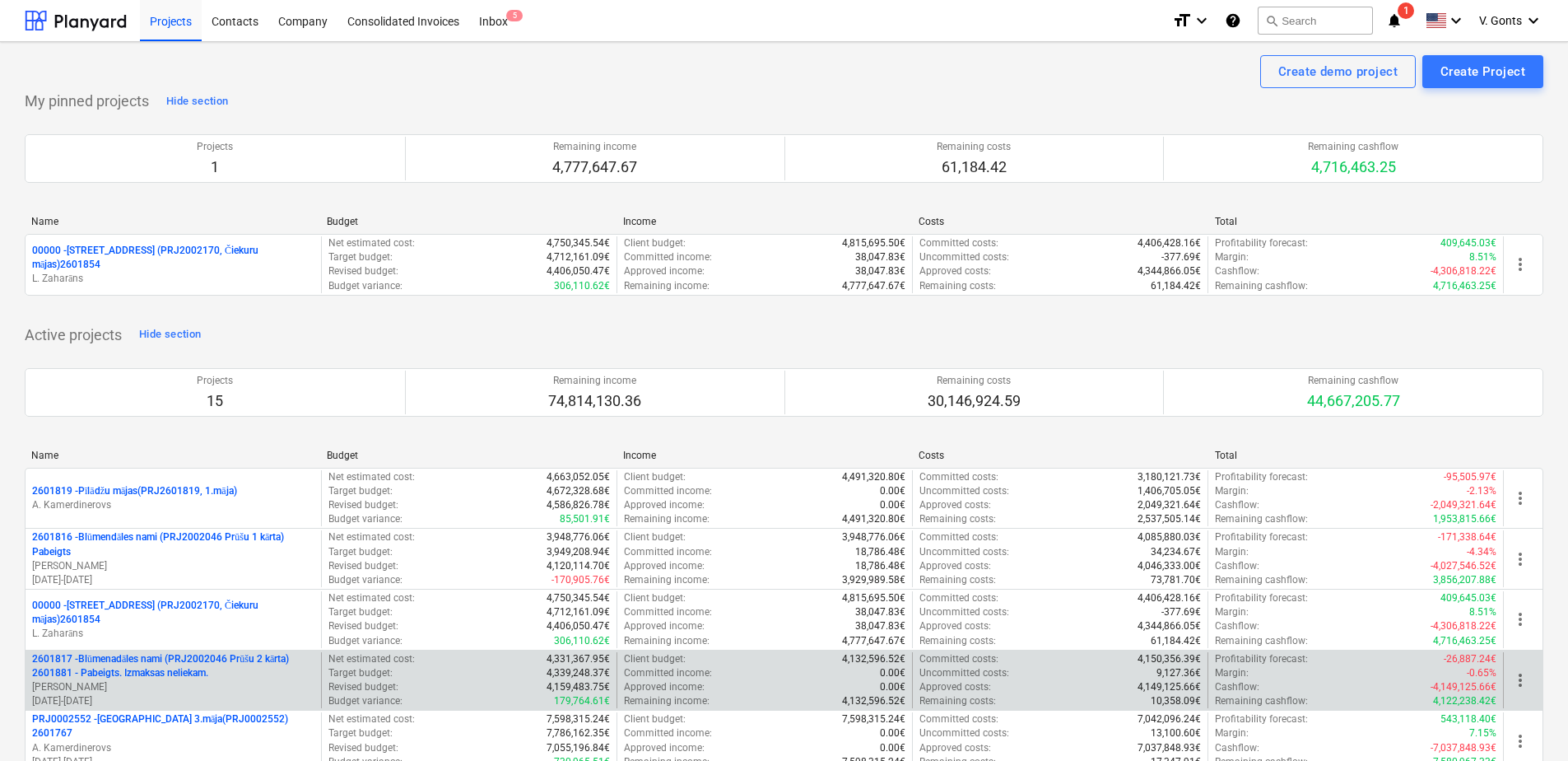
click at [236, 659] on p "2601817 - Blūmenadāles nami (PRJ2002046 Prūšu 2 kārta) 2601881 - Pabeigts. Izma…" at bounding box center [173, 666] width 282 height 28
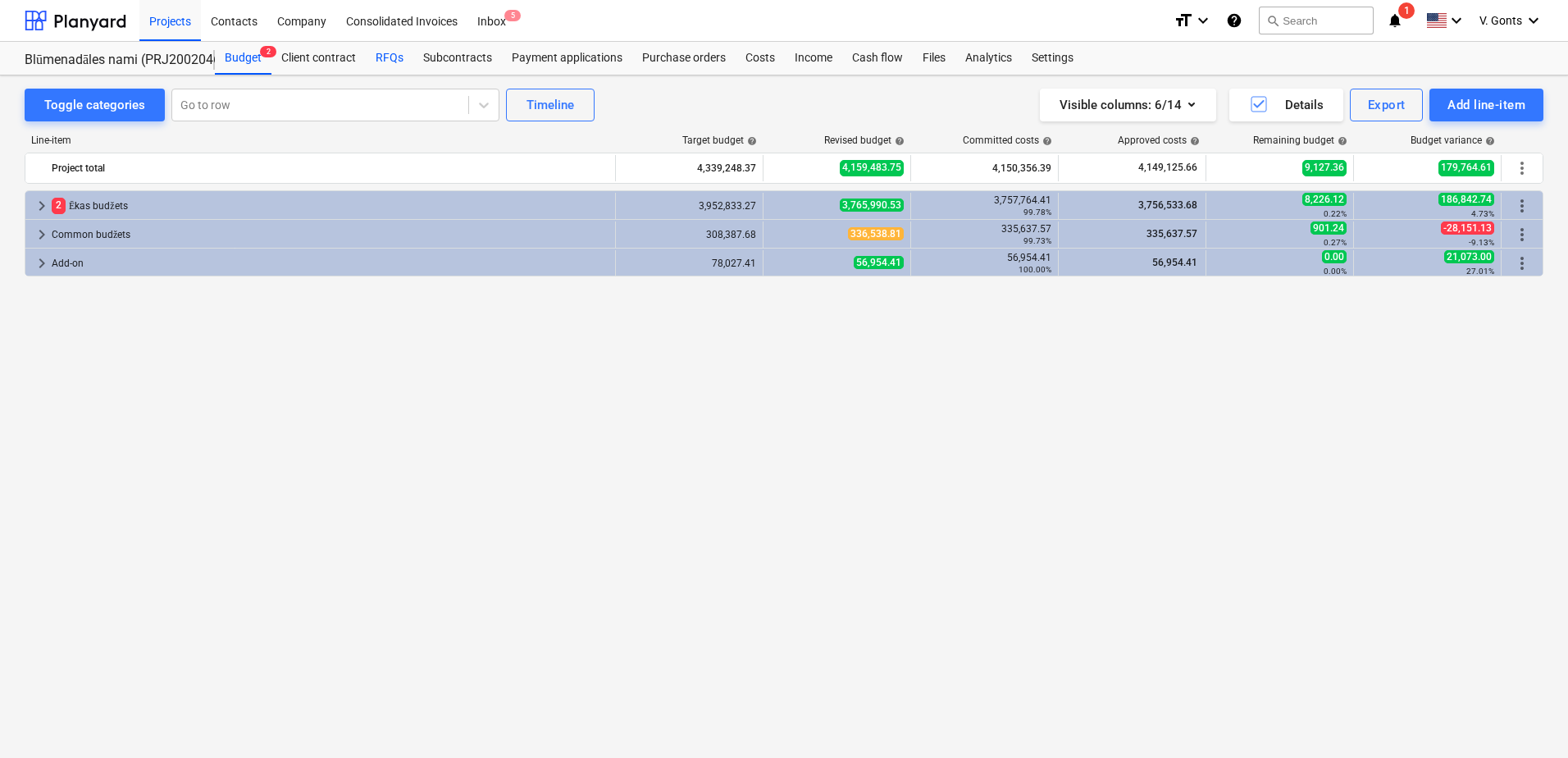
drag, startPoint x: 380, startPoint y: 53, endPoint x: 377, endPoint y: 64, distance: 11.4
click at [380, 53] on div "RFQs" at bounding box center [389, 58] width 47 height 33
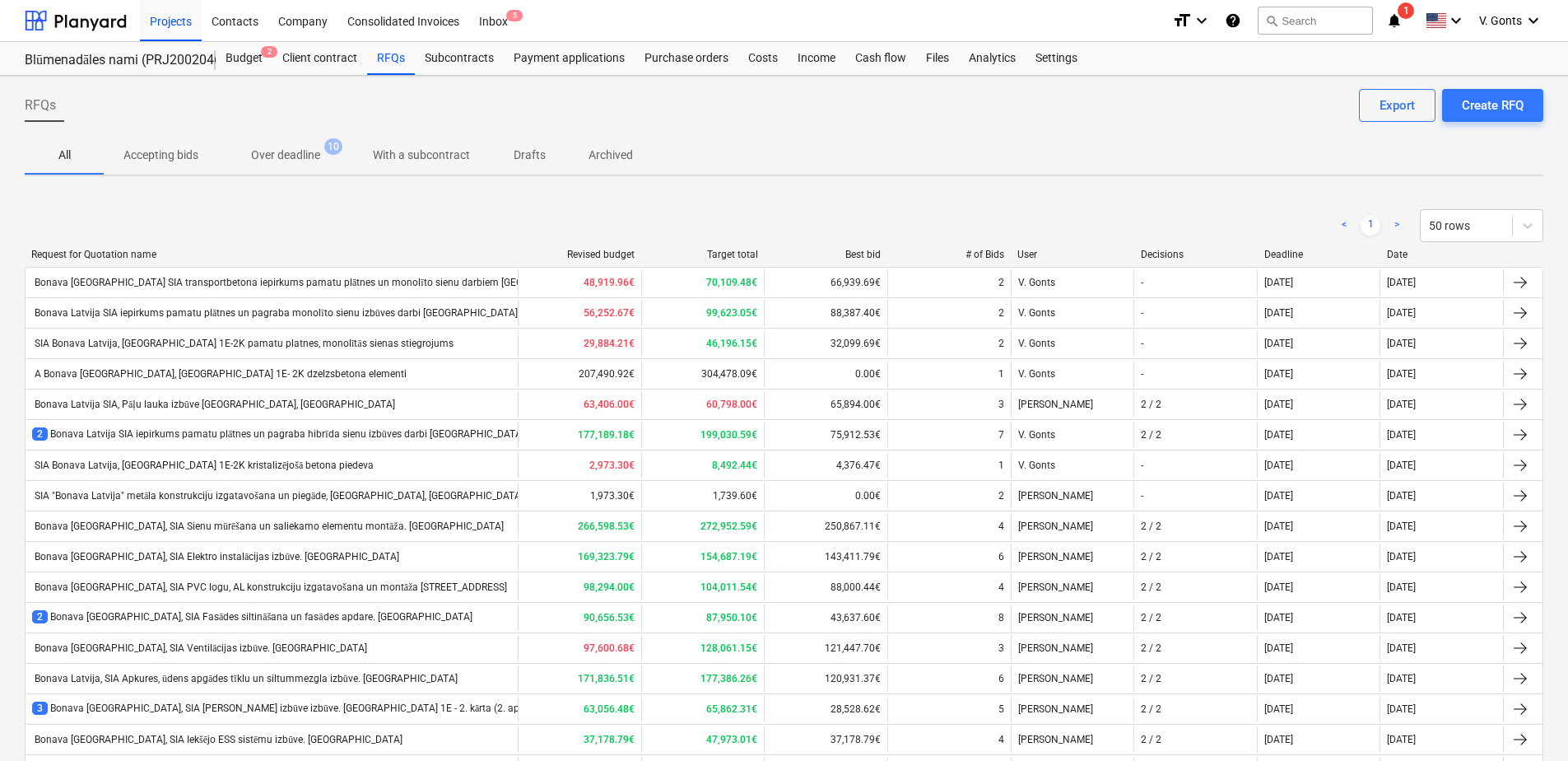
click at [413, 147] on p "With a subcontract" at bounding box center [421, 155] width 97 height 17
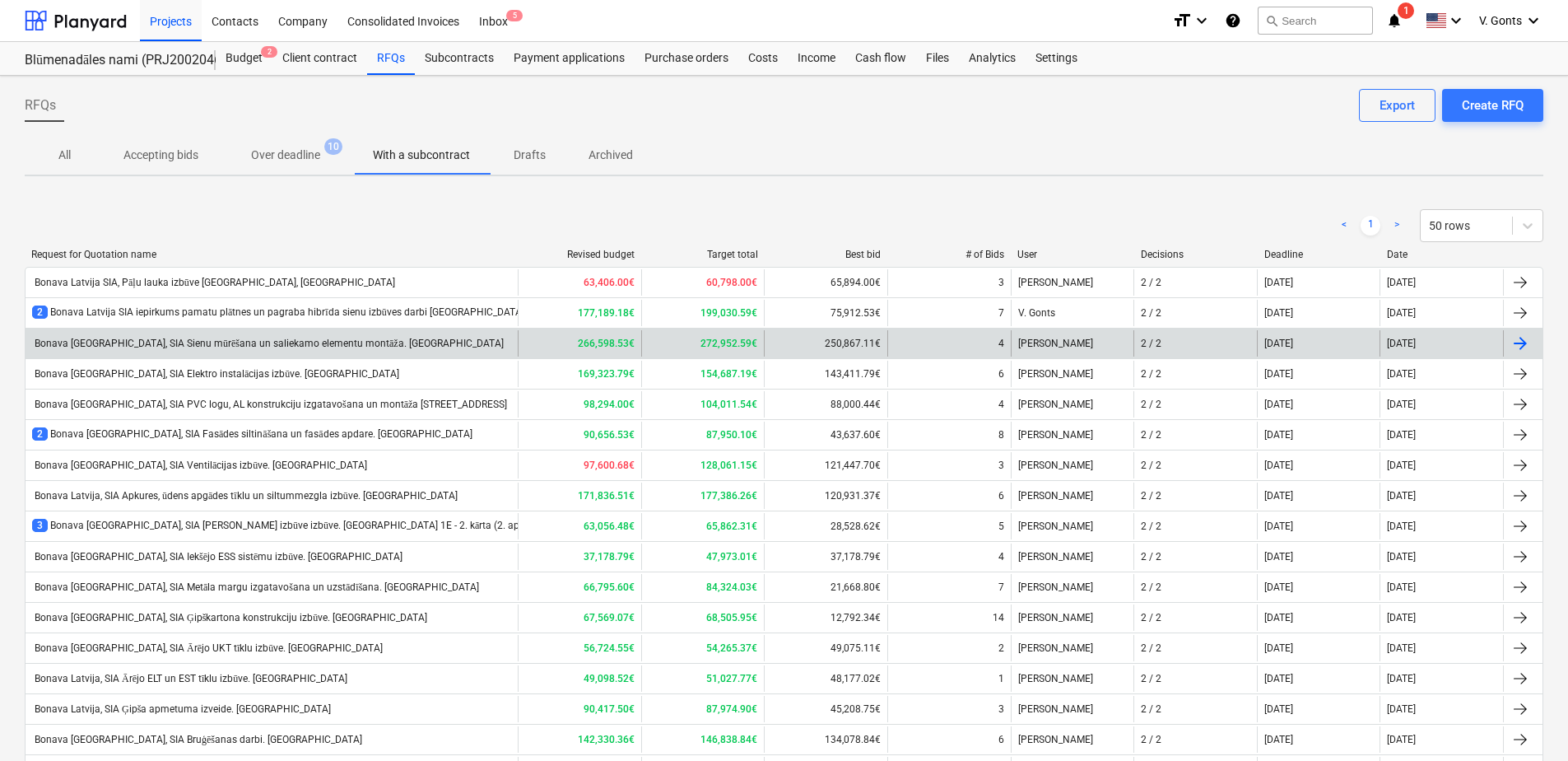
click at [355, 347] on div "Bonava Latvija, SIA Sienu mūrēšana un saliekamo elementu montāža. Prūšu iela 1E" at bounding box center [268, 343] width 472 height 12
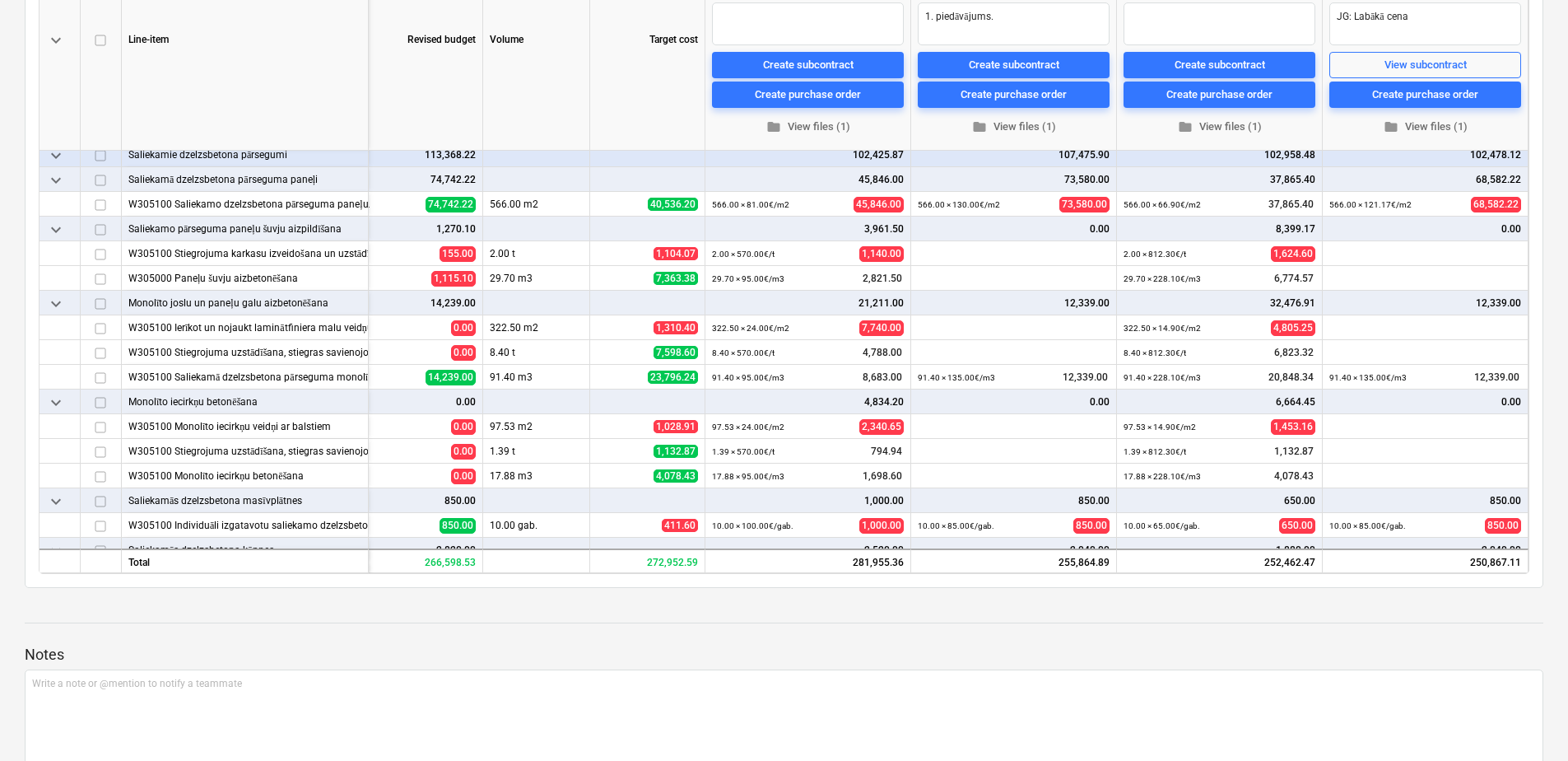
scroll to position [0, 97]
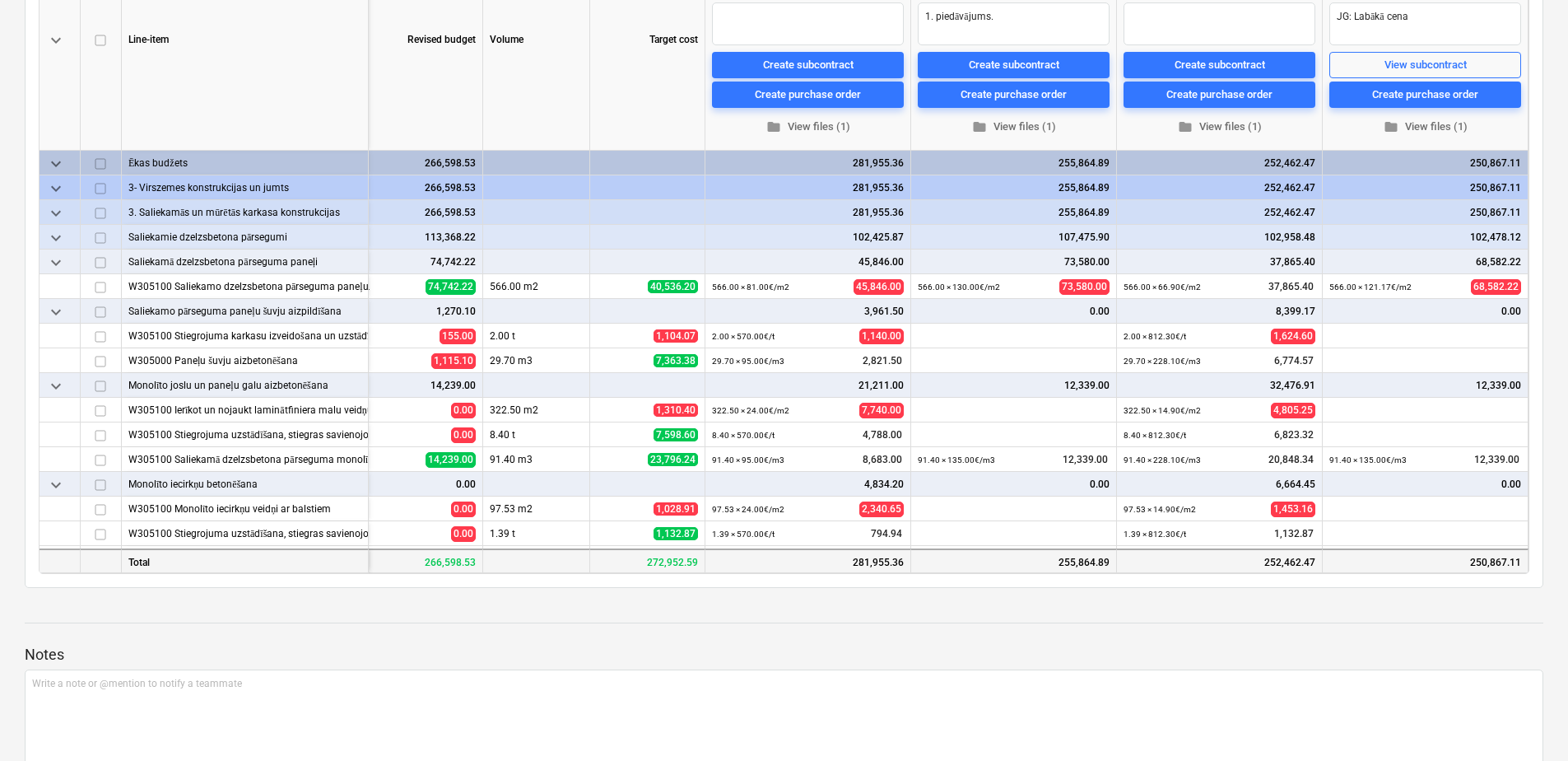
drag, startPoint x: 1166, startPoint y: 573, endPoint x: 1476, endPoint y: 561, distance: 310.2
click at [1476, 562] on div "keyboard_arrow_down Line-item Revised budget Volume Target cost more_vert BBC I…" at bounding box center [784, 251] width 1490 height 646
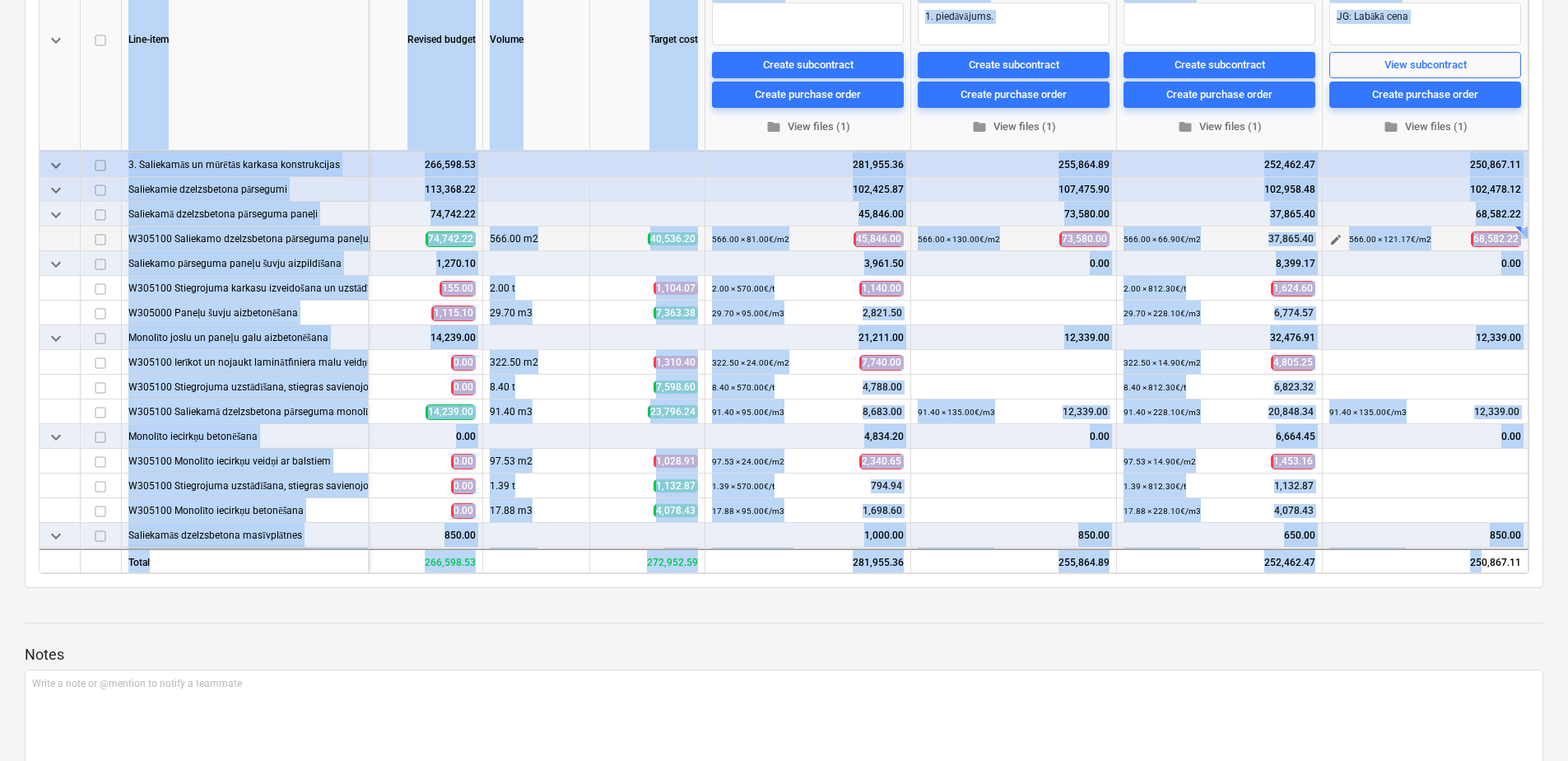
click at [1433, 240] on div "566.00 × 121.17€ / m2 68,582.22" at bounding box center [1435, 239] width 172 height 26
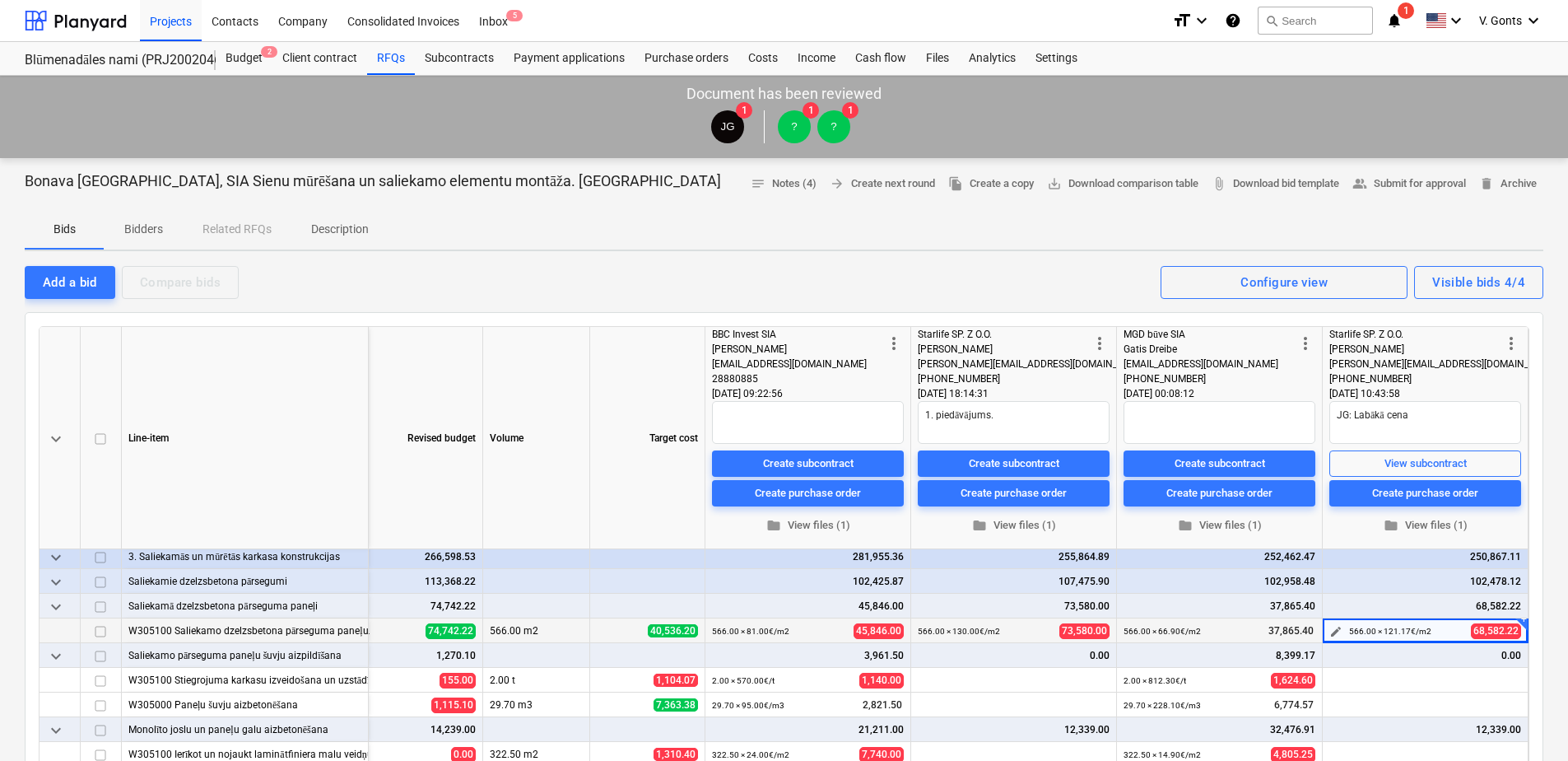
scroll to position [82, 97]
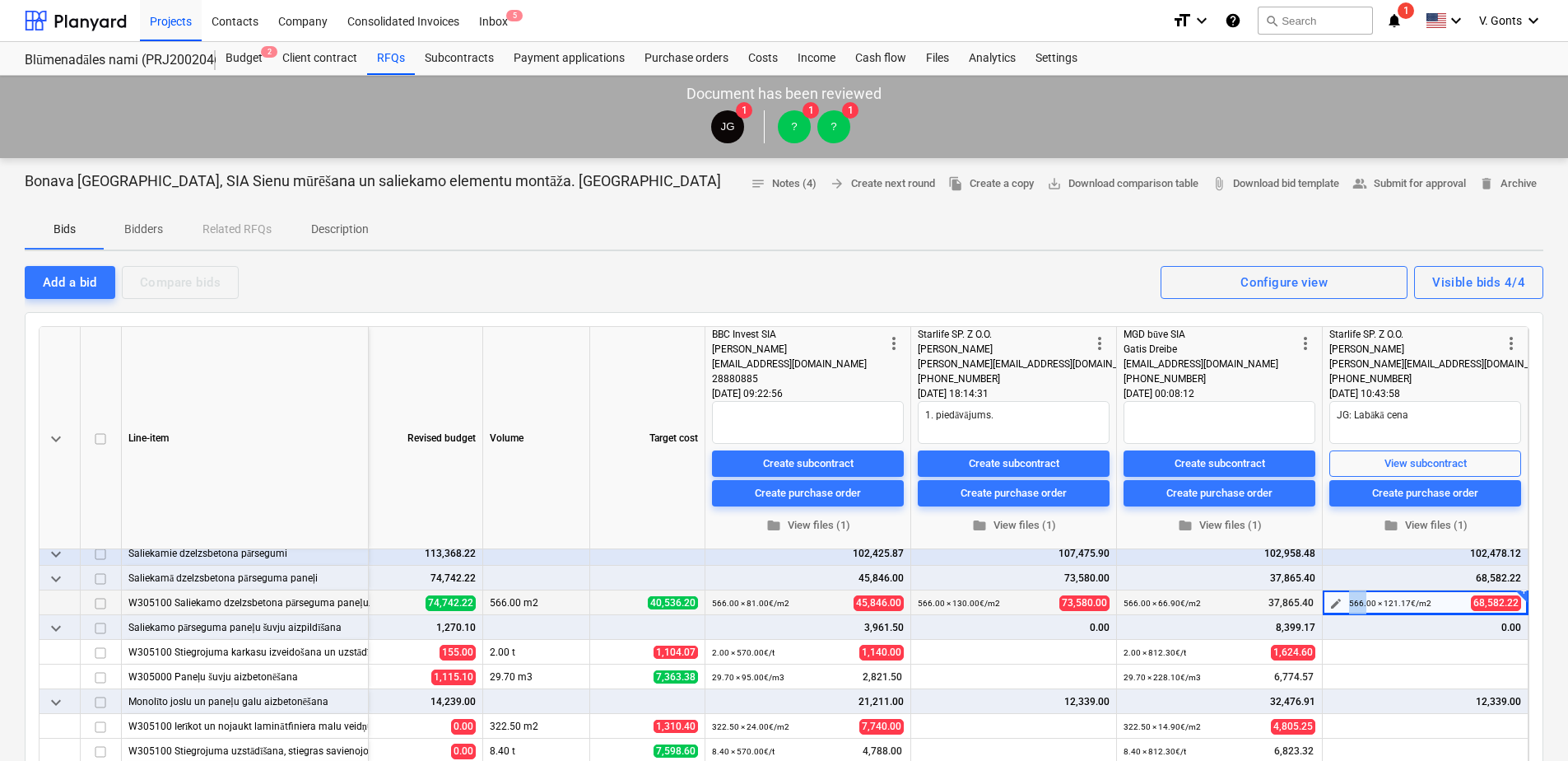
drag, startPoint x: 1342, startPoint y: 603, endPoint x: 1360, endPoint y: 603, distance: 18.0
click at [1360, 603] on div "edit 566.00 × 121.17€ / m2 68,582.22" at bounding box center [1425, 603] width 191 height 26
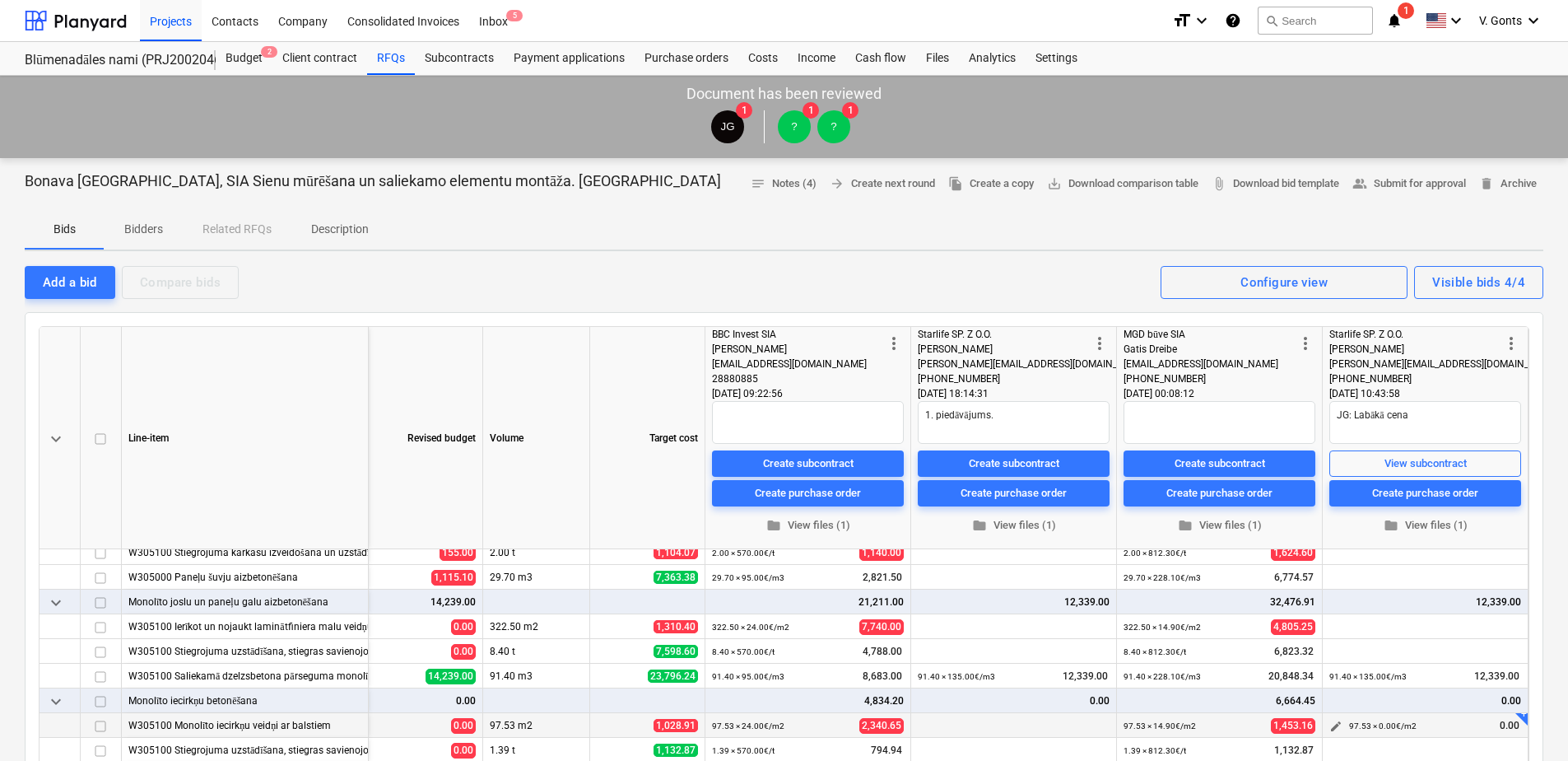
scroll to position [247, 97]
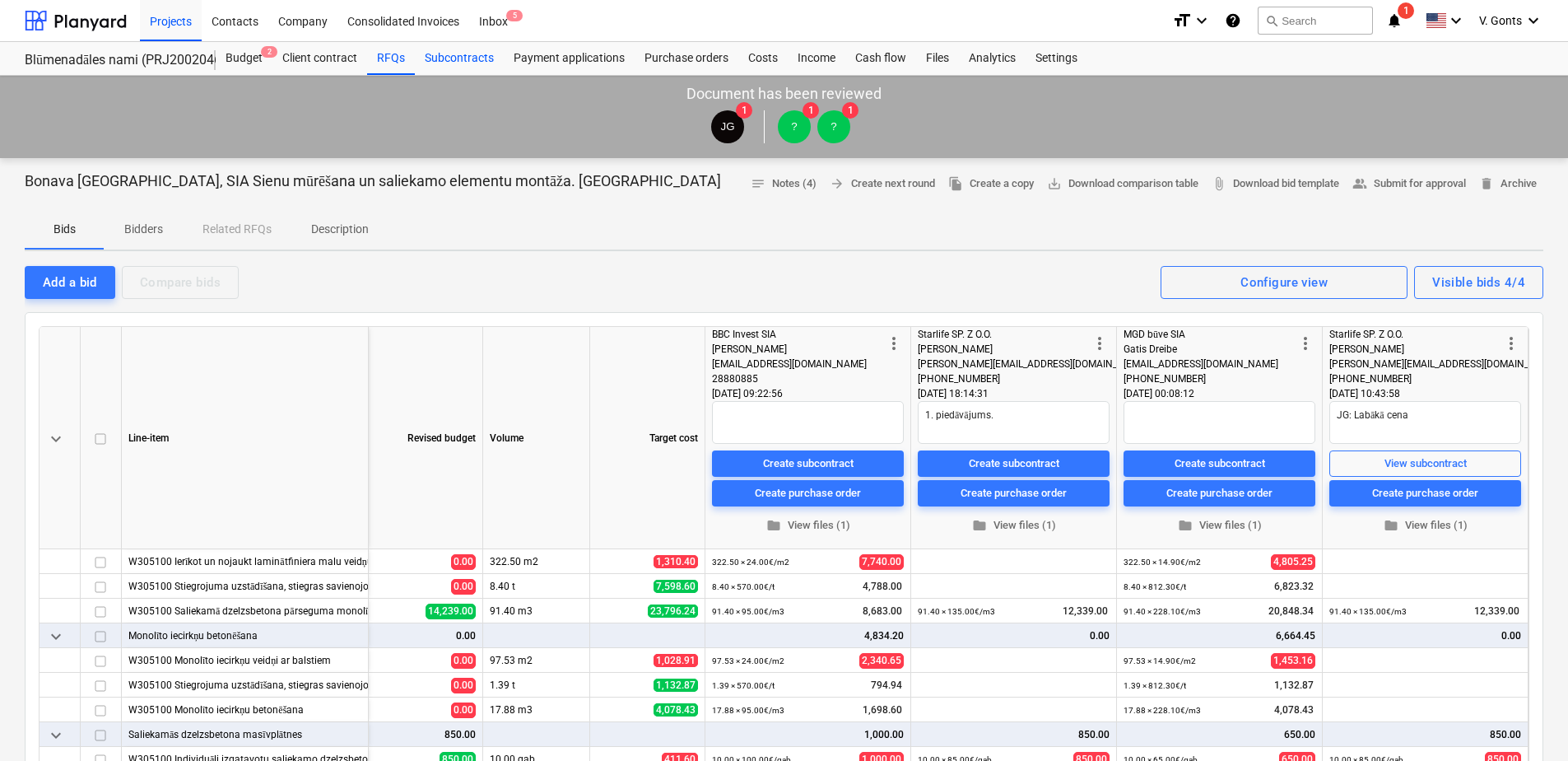
type textarea "x"
